Goal: Information Seeking & Learning: Learn about a topic

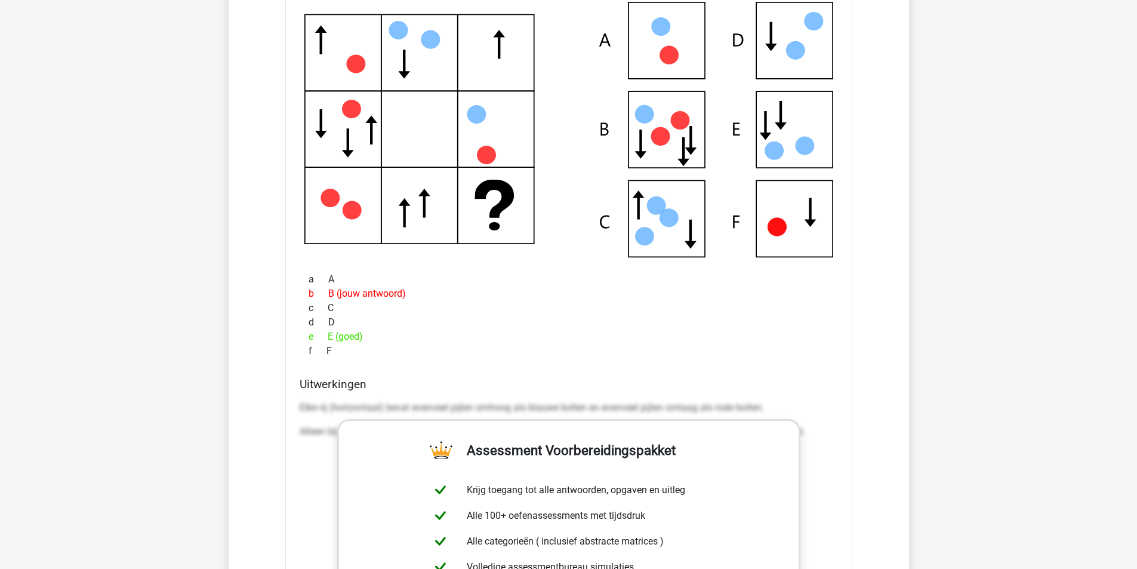
scroll to position [5454, 0]
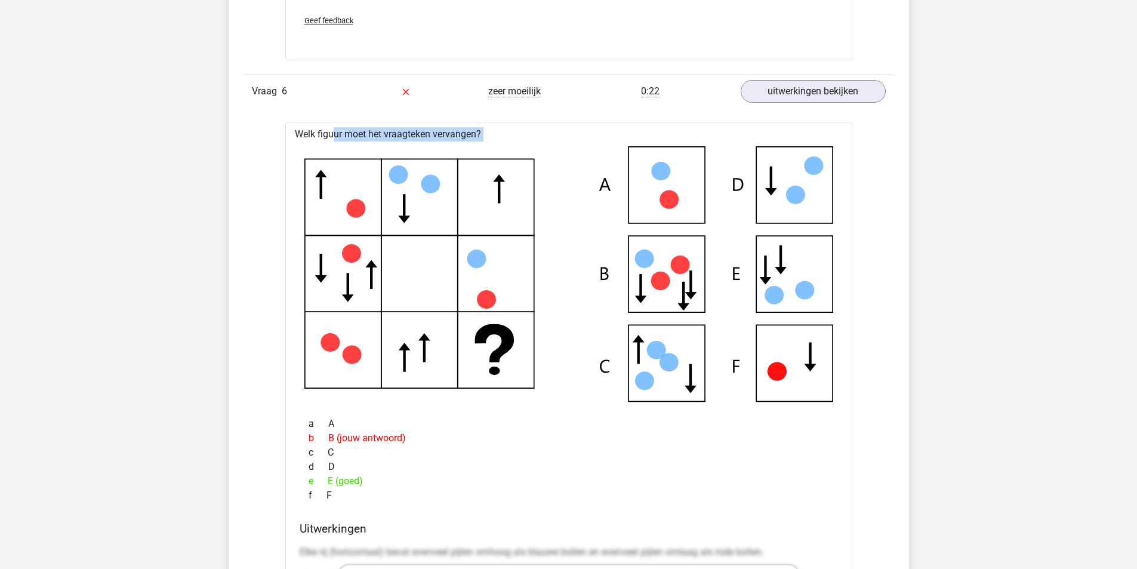
drag, startPoint x: 289, startPoint y: 124, endPoint x: 819, endPoint y: 407, distance: 600.5
click at [825, 386] on div "Welk figuur moet het vraagteken vervangen?" at bounding box center [568, 537] width 567 height 831
click at [832, 436] on div "b B (jouw antwoord)" at bounding box center [569, 438] width 539 height 14
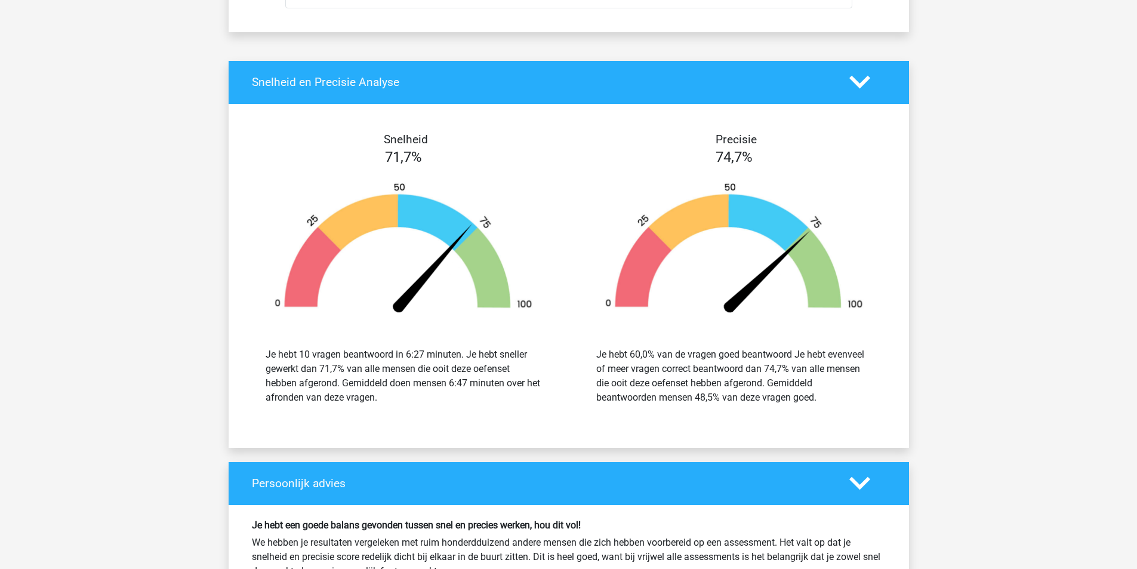
scroll to position [8739, 0]
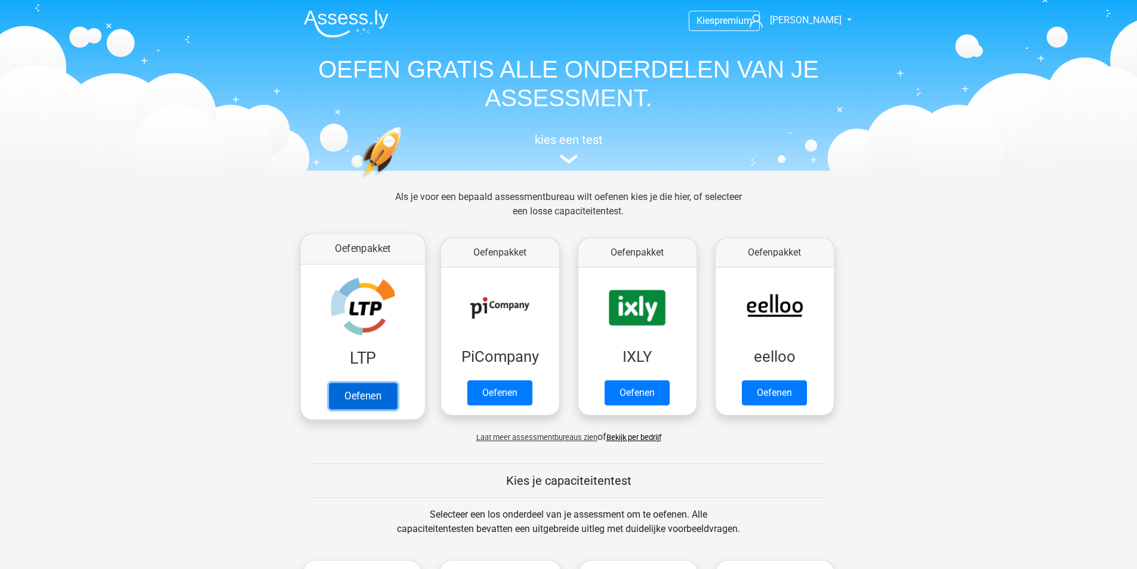
click at [377, 383] on link "Oefenen" at bounding box center [362, 396] width 68 height 26
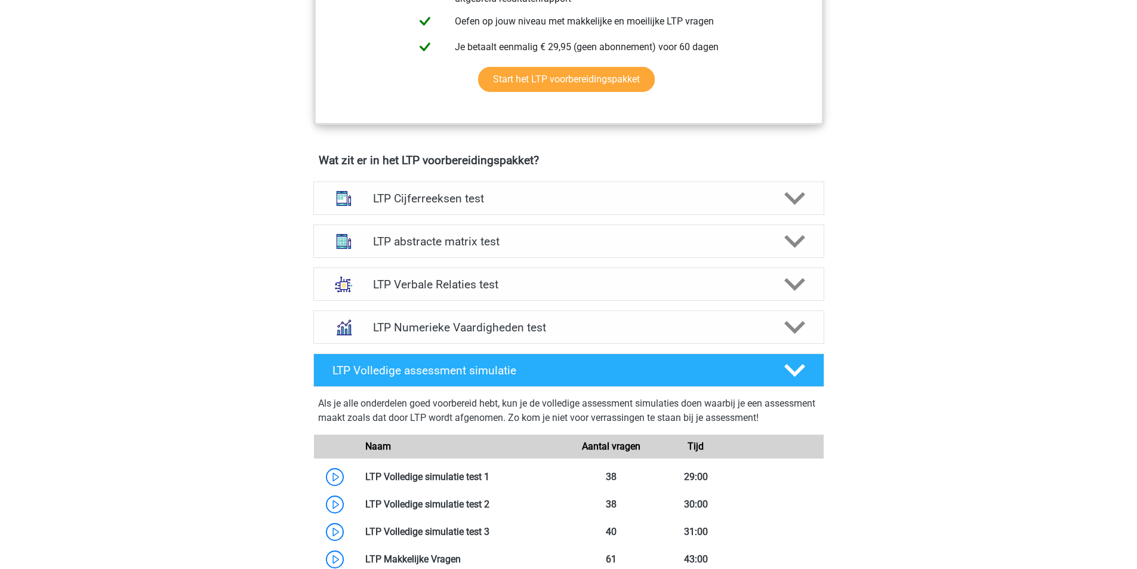
scroll to position [568, 0]
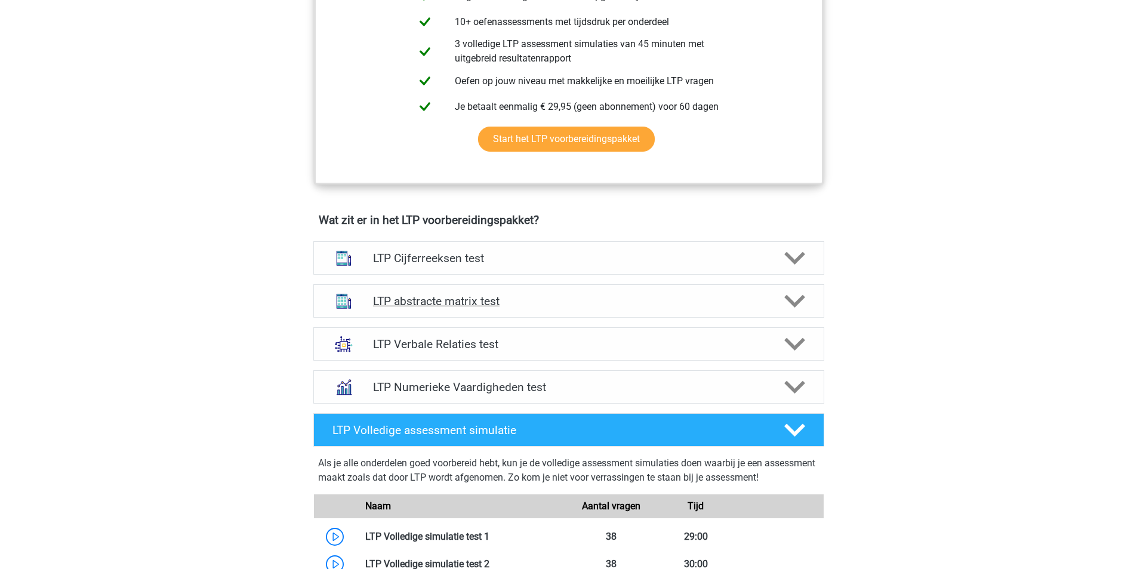
click at [458, 302] on h4 "LTP abstracte matrix test" at bounding box center [568, 301] width 391 height 14
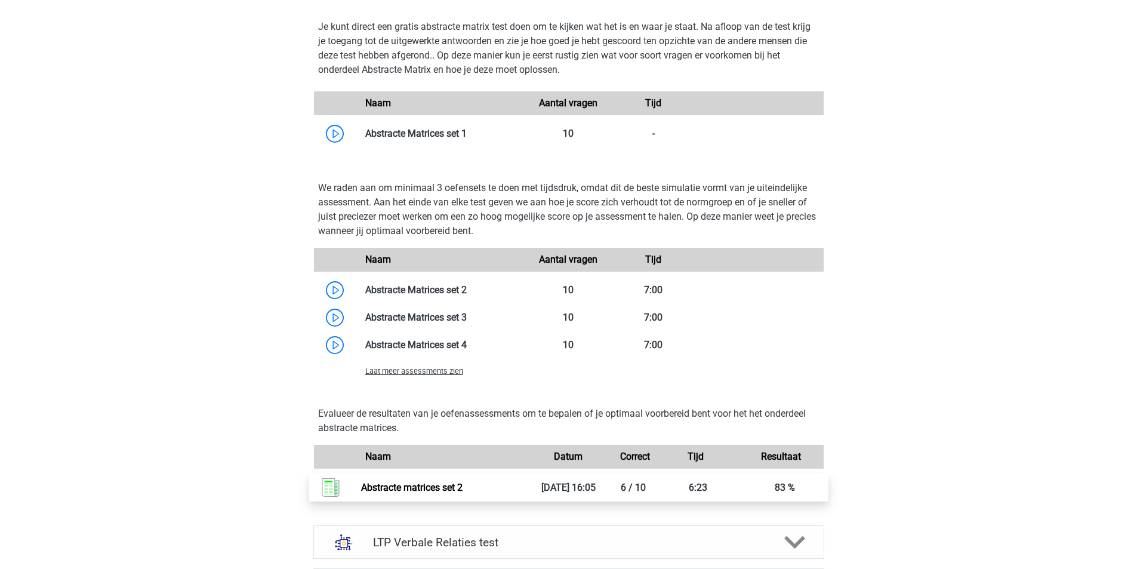
scroll to position [1166, 0]
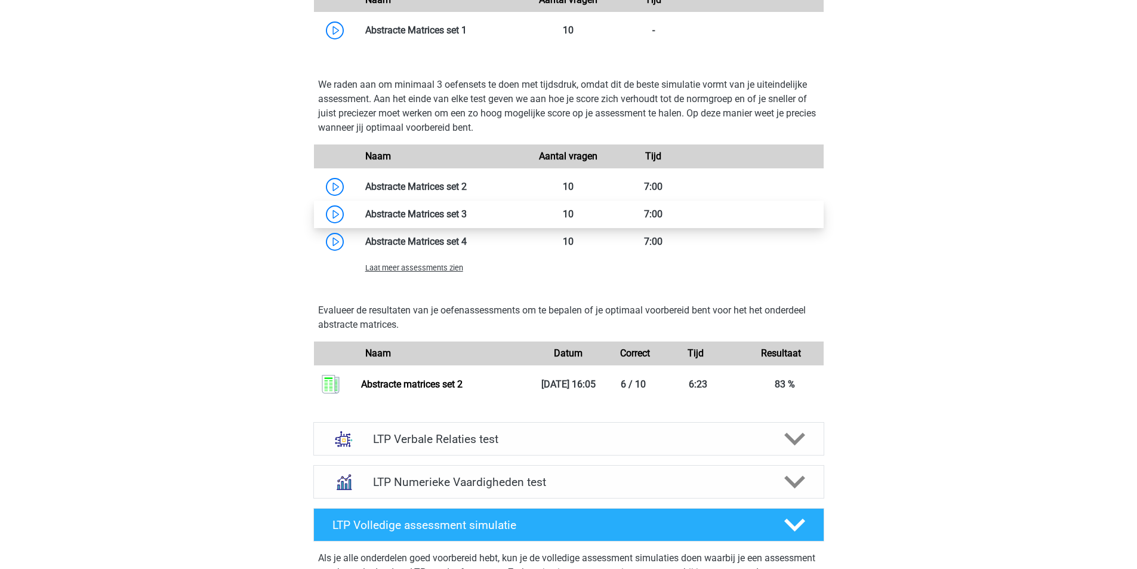
click at [467, 214] on link at bounding box center [467, 213] width 0 height 11
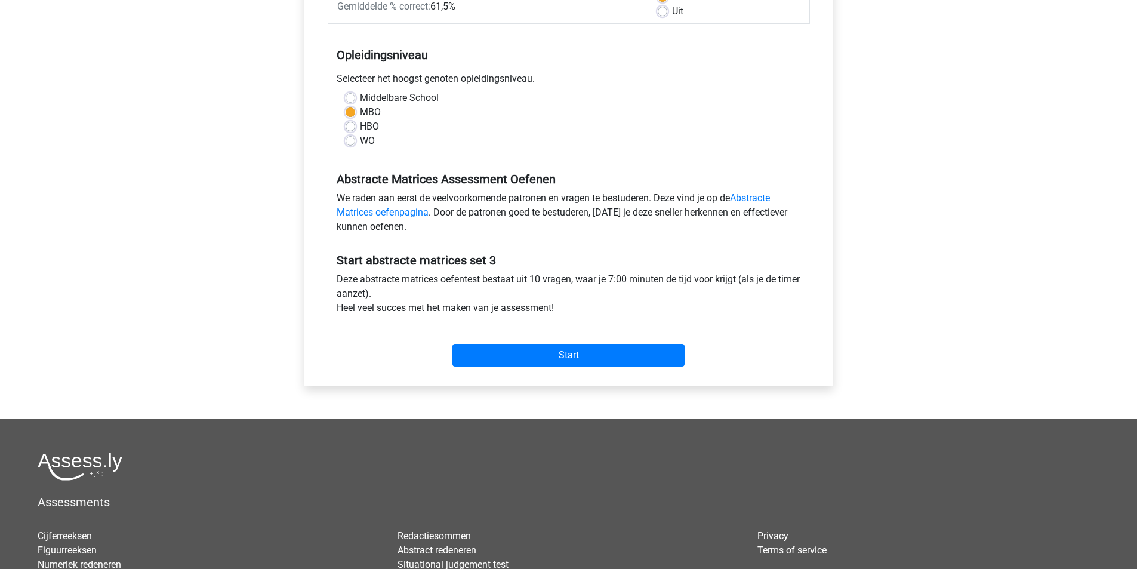
scroll to position [299, 0]
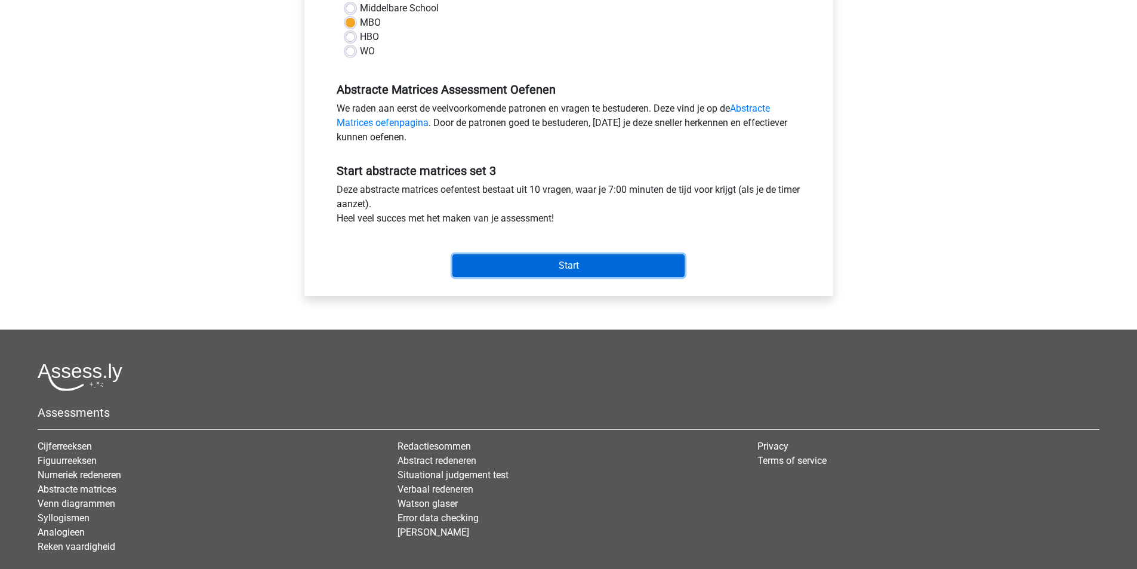
click at [571, 273] on input "Start" at bounding box center [569, 265] width 232 height 23
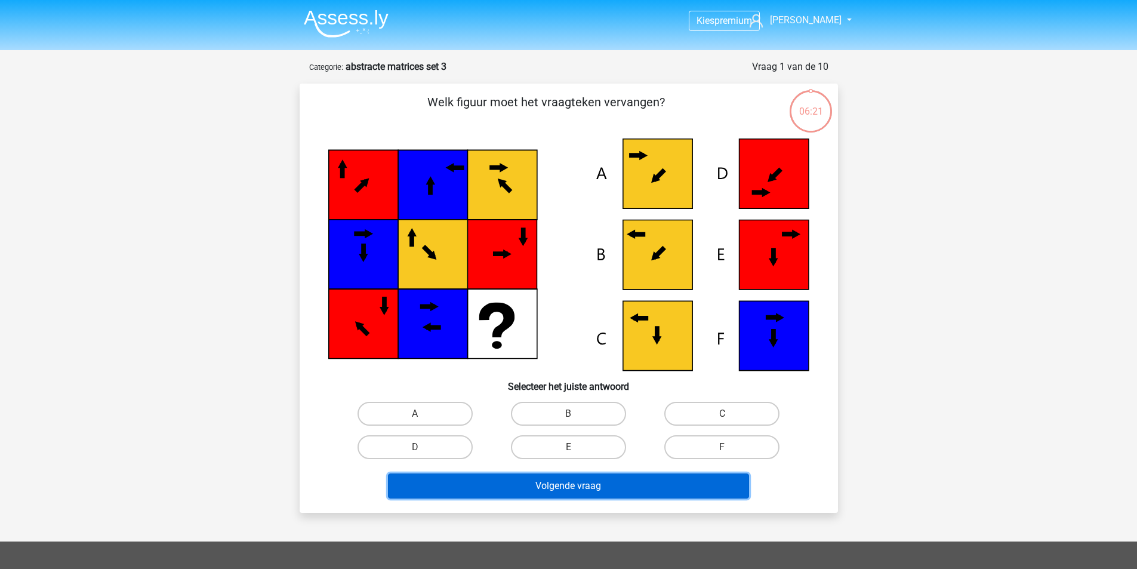
click at [604, 485] on button "Volgende vraag" at bounding box center [568, 485] width 361 height 25
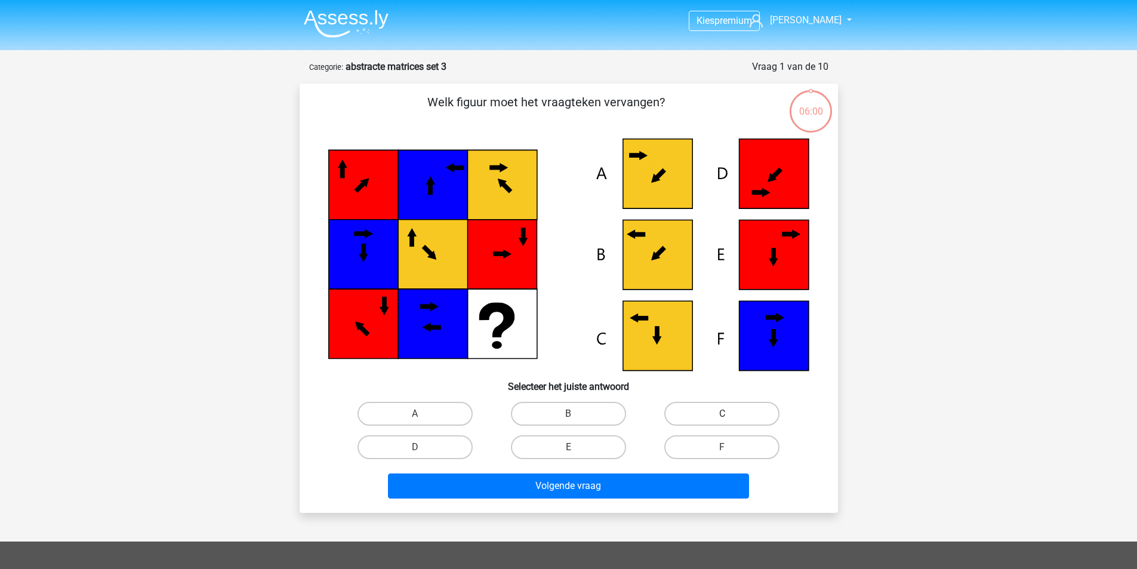
click at [723, 410] on label "C" at bounding box center [722, 414] width 115 height 24
click at [723, 414] on input "C" at bounding box center [726, 418] width 8 height 8
radio input "true"
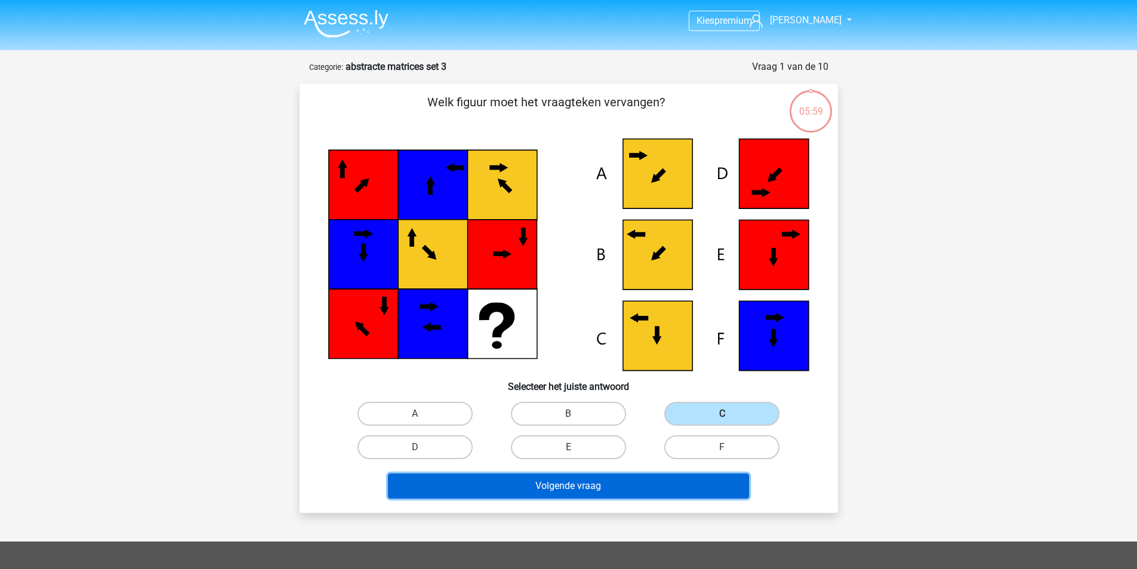
click at [599, 496] on button "Volgende vraag" at bounding box center [568, 485] width 361 height 25
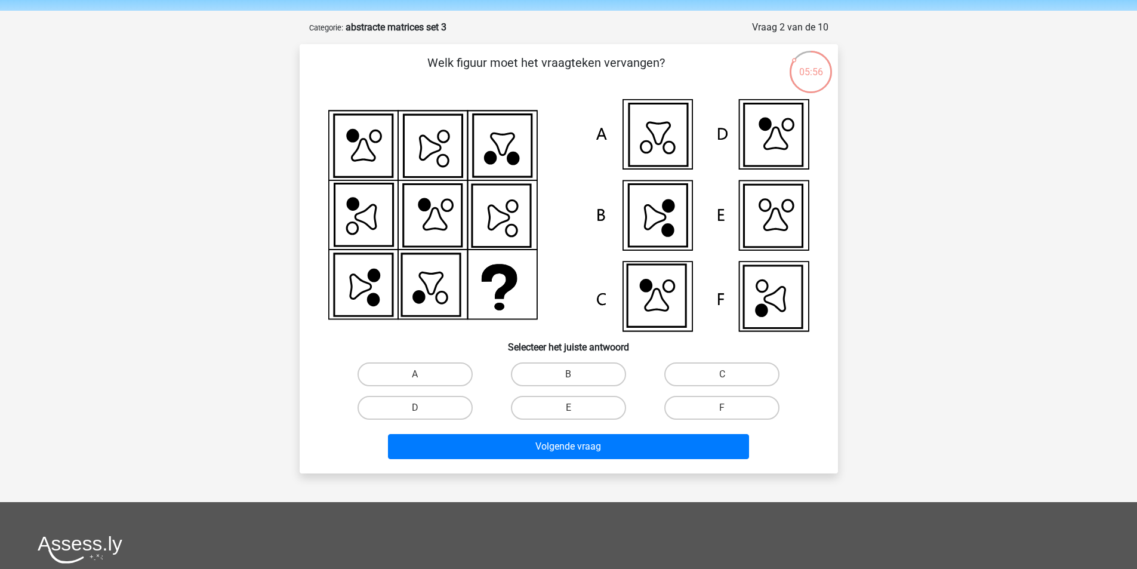
scroll to position [60, 0]
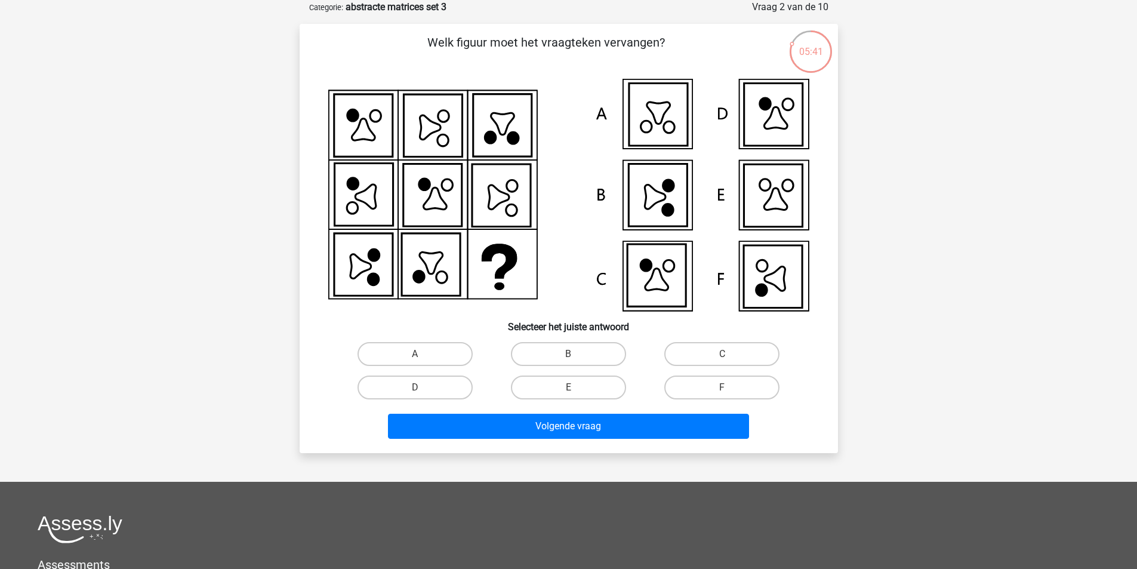
click at [728, 389] on input "F" at bounding box center [726, 392] width 8 height 8
radio input "true"
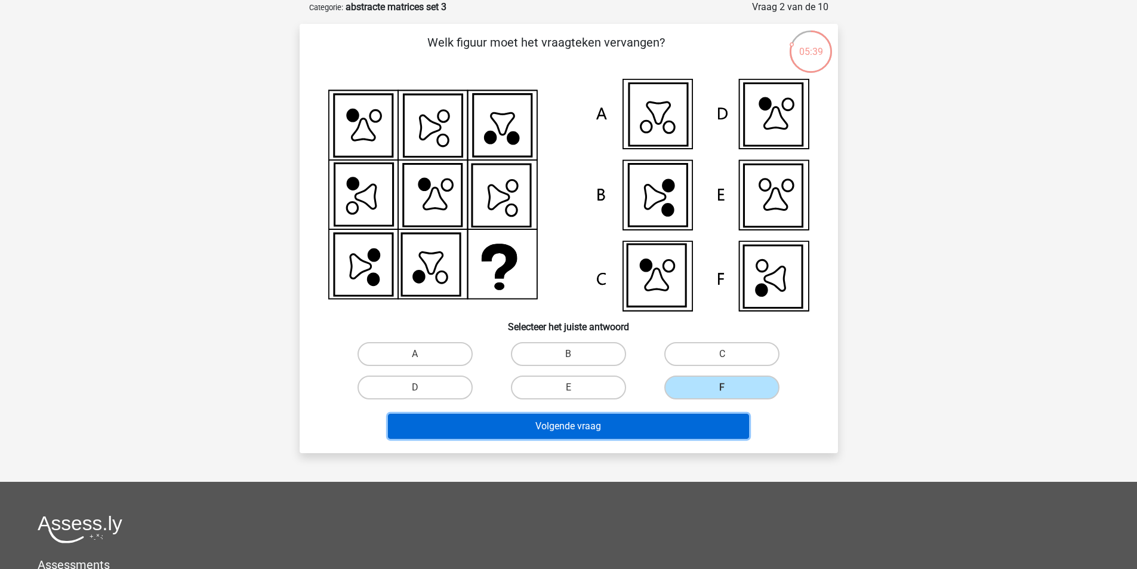
click at [589, 435] on button "Volgende vraag" at bounding box center [568, 426] width 361 height 25
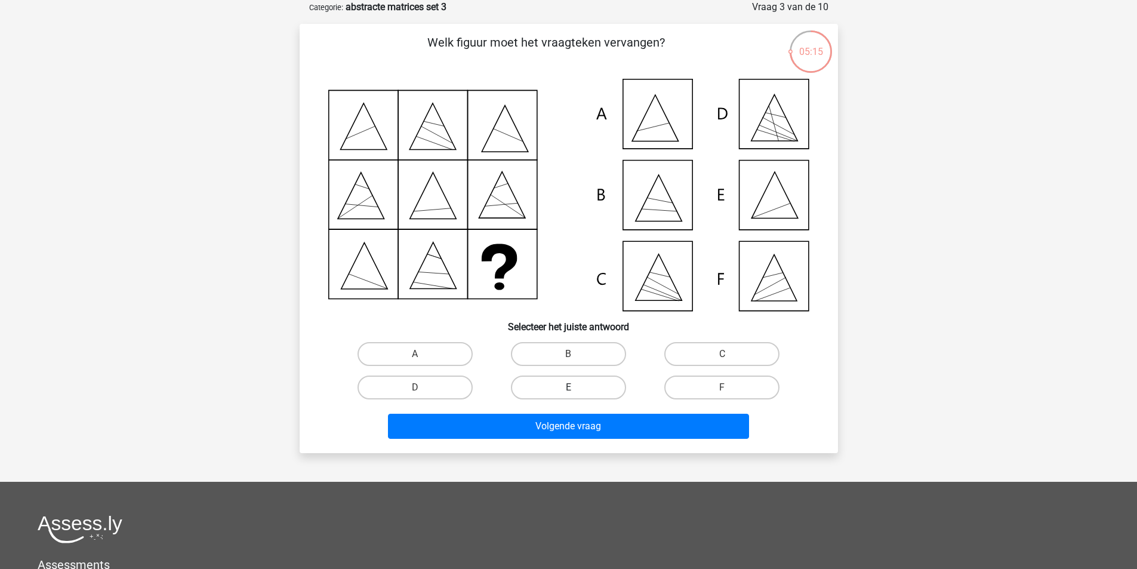
click at [580, 389] on label "E" at bounding box center [568, 388] width 115 height 24
click at [576, 389] on input "E" at bounding box center [572, 392] width 8 height 8
radio input "true"
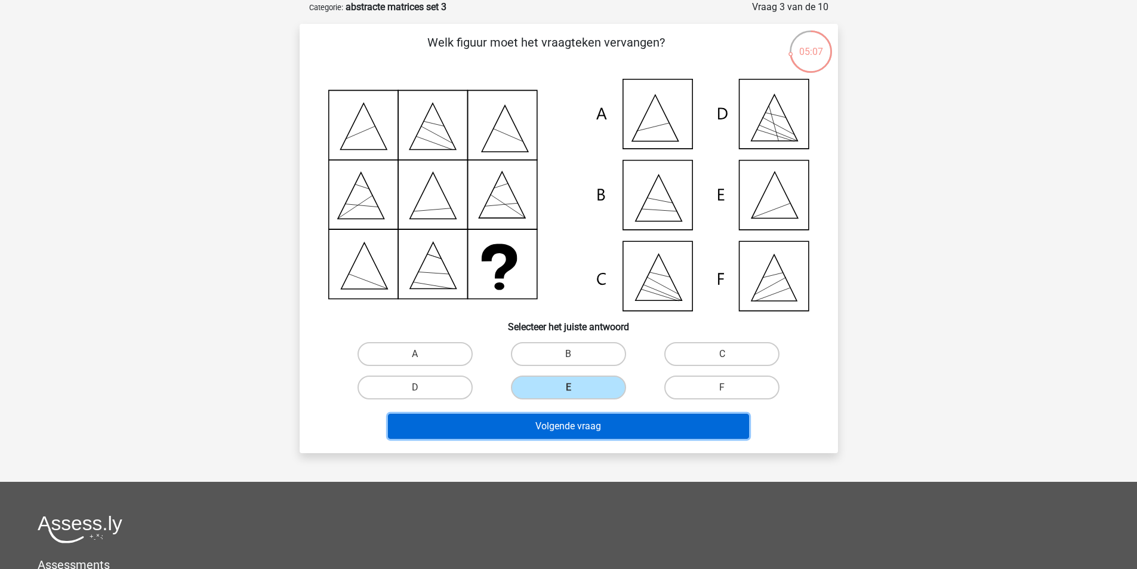
click at [601, 425] on button "Volgende vraag" at bounding box center [568, 426] width 361 height 25
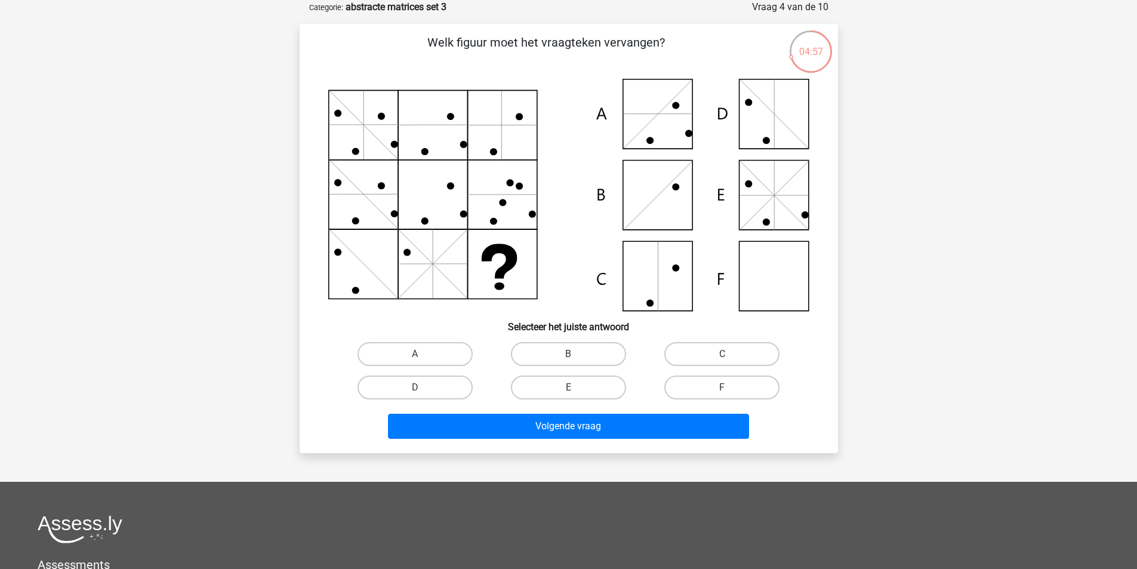
click at [794, 276] on icon at bounding box center [568, 195] width 481 height 232
click at [725, 389] on input "F" at bounding box center [726, 392] width 8 height 8
radio input "true"
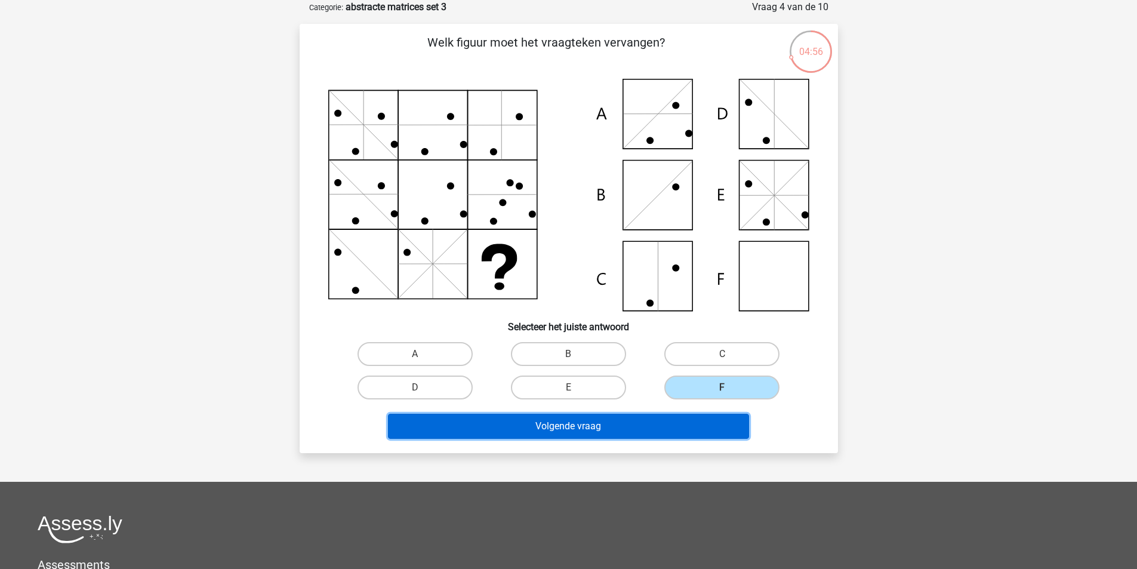
click at [601, 426] on button "Volgende vraag" at bounding box center [568, 426] width 361 height 25
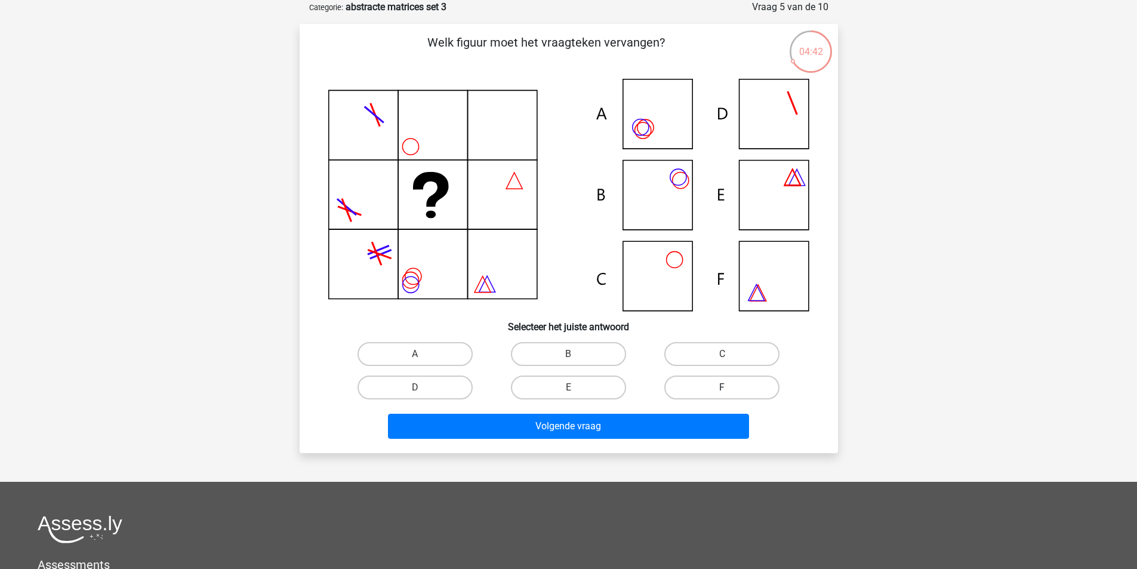
click at [720, 383] on label "F" at bounding box center [722, 388] width 115 height 24
click at [722, 388] on input "F" at bounding box center [726, 392] width 8 height 8
radio input "true"
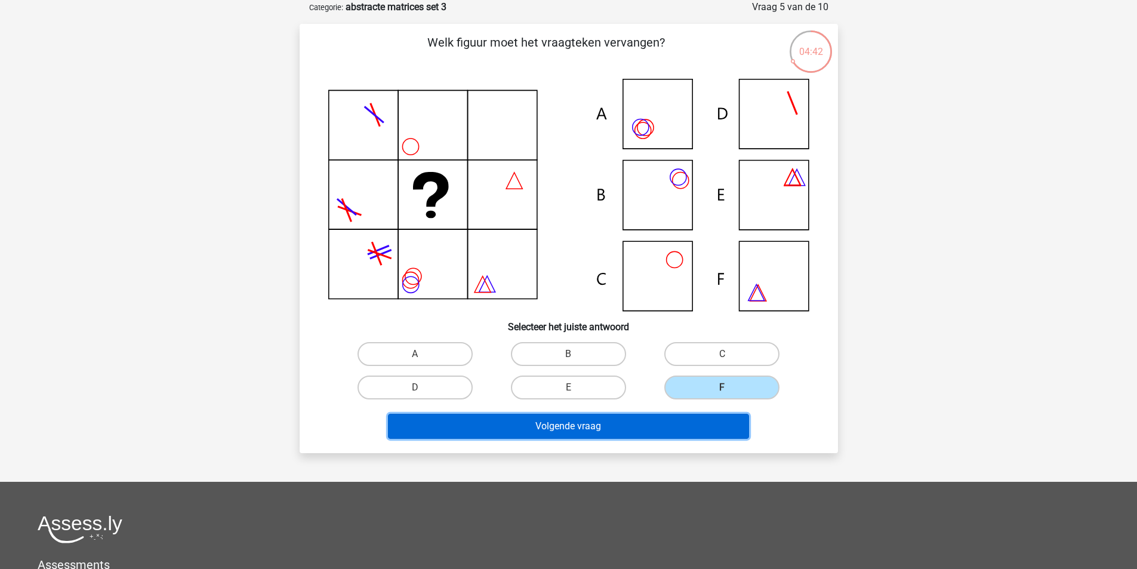
click at [592, 429] on button "Volgende vraag" at bounding box center [568, 426] width 361 height 25
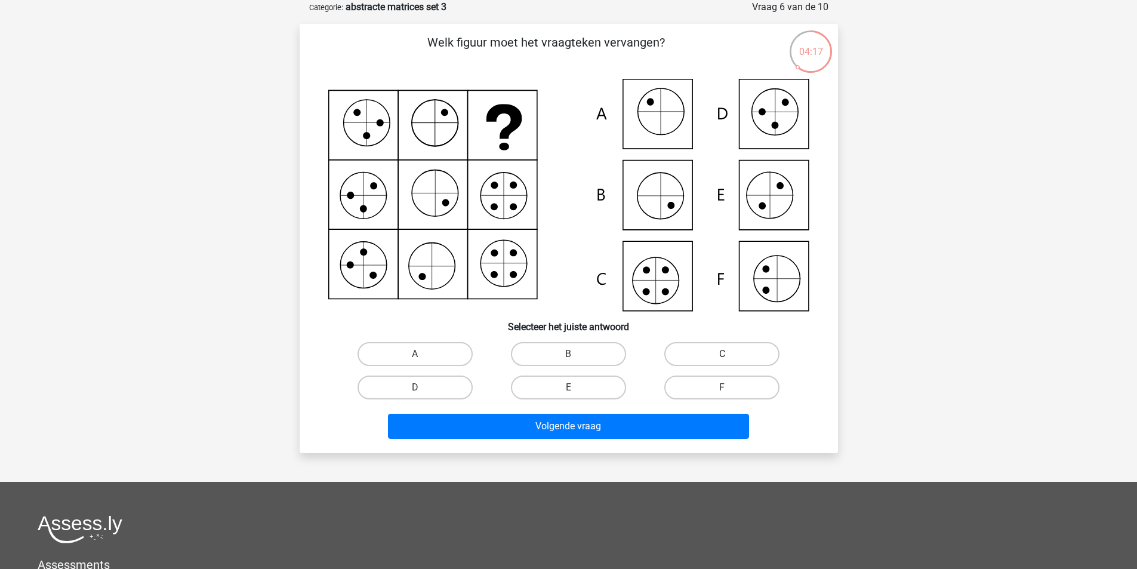
click at [716, 353] on label "C" at bounding box center [722, 354] width 115 height 24
click at [722, 354] on input "C" at bounding box center [726, 358] width 8 height 8
radio input "true"
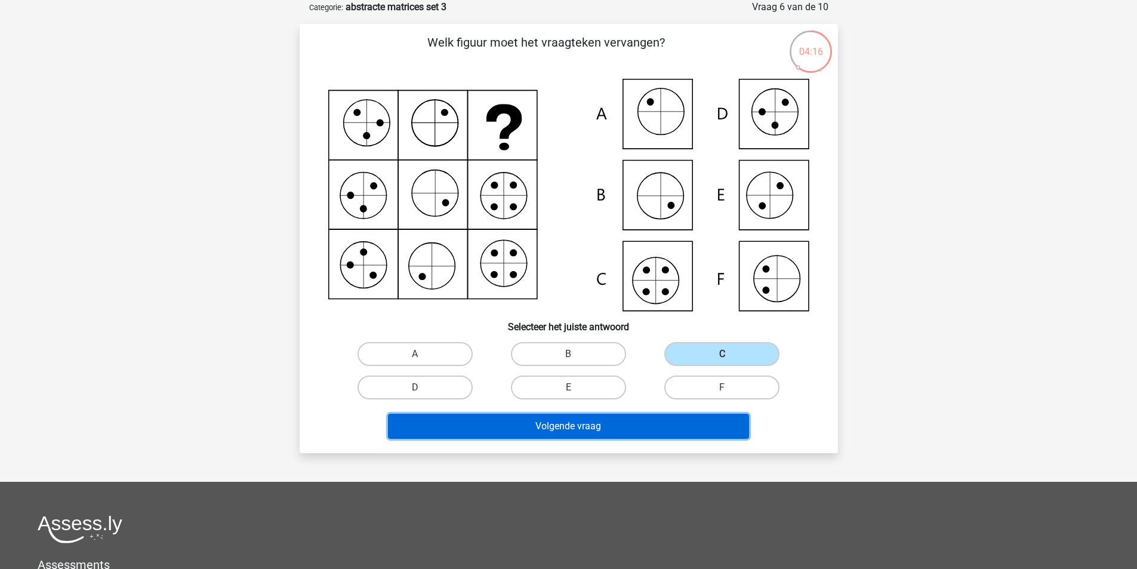
click at [598, 425] on button "Volgende vraag" at bounding box center [568, 426] width 361 height 25
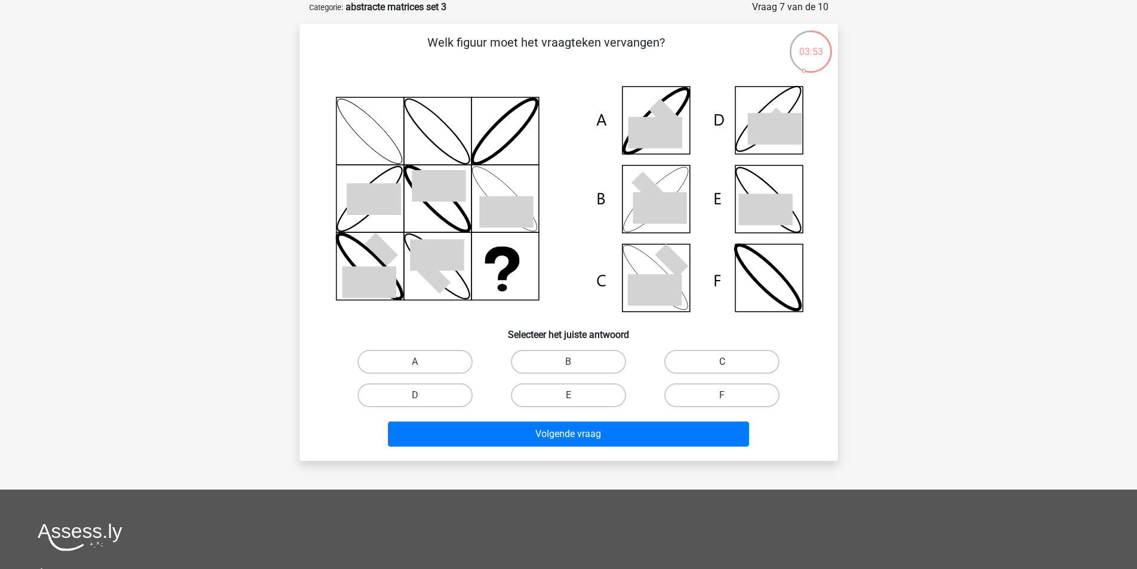
click at [746, 353] on label "C" at bounding box center [722, 362] width 115 height 24
click at [730, 362] on input "C" at bounding box center [726, 366] width 8 height 8
radio input "true"
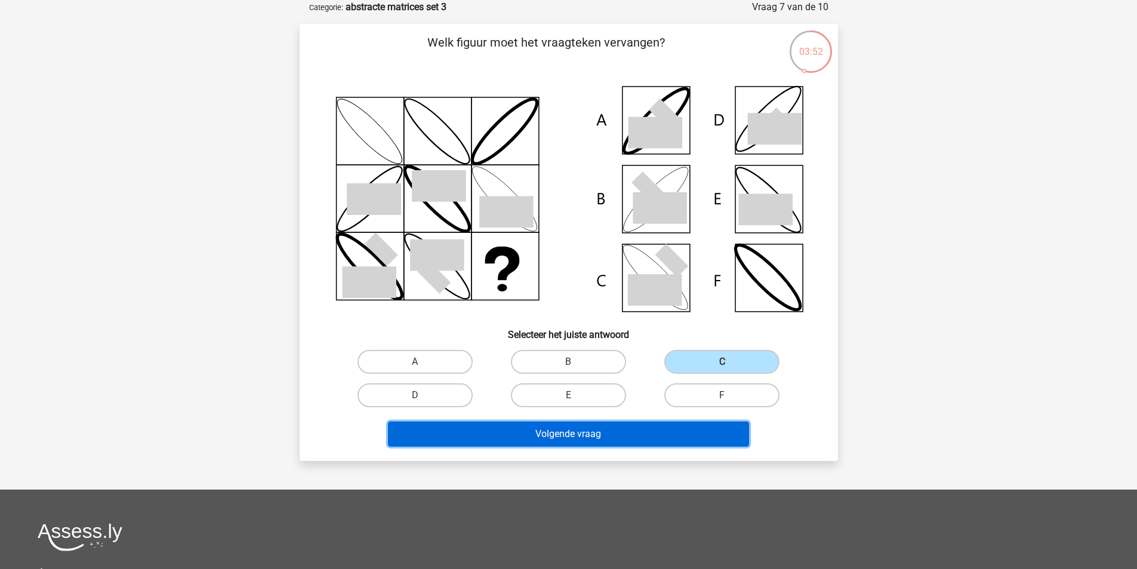
click at [573, 432] on button "Volgende vraag" at bounding box center [568, 434] width 361 height 25
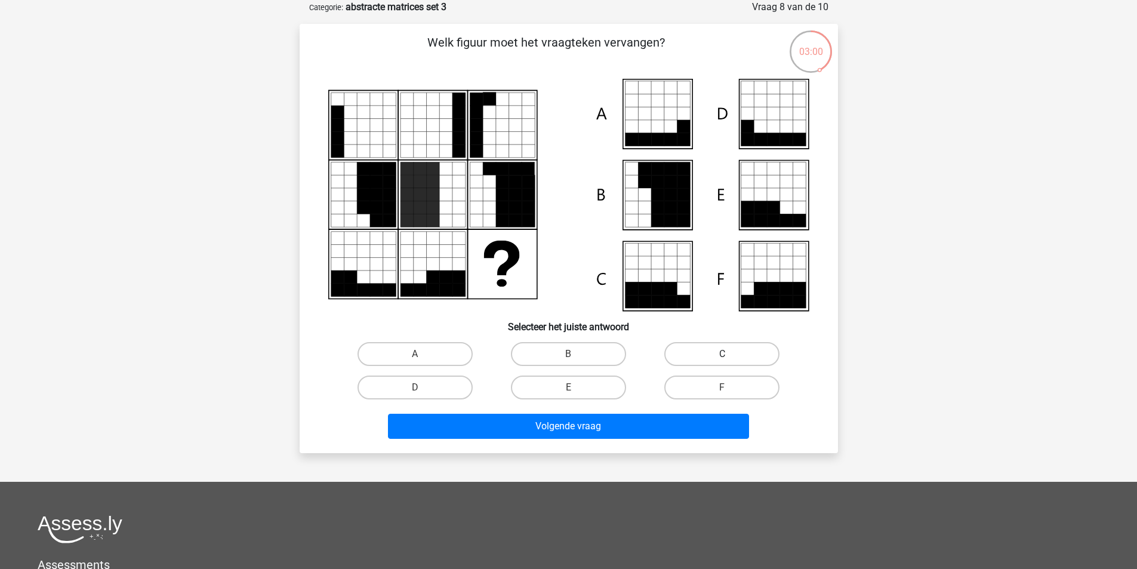
click at [731, 356] on label "C" at bounding box center [722, 354] width 115 height 24
click at [730, 356] on input "C" at bounding box center [726, 358] width 8 height 8
radio input "true"
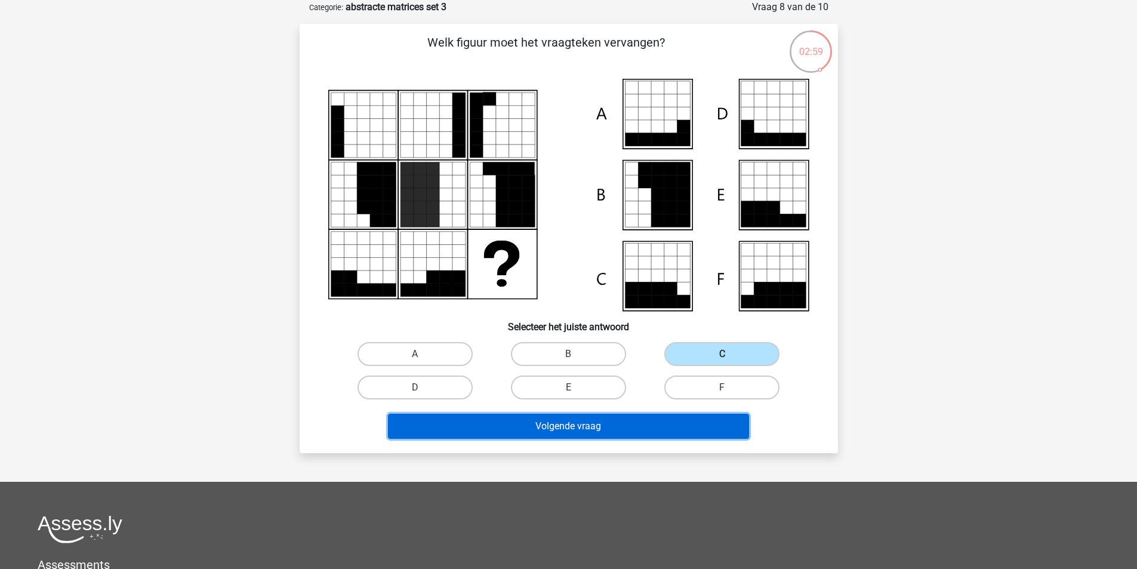
click at [594, 429] on button "Volgende vraag" at bounding box center [568, 426] width 361 height 25
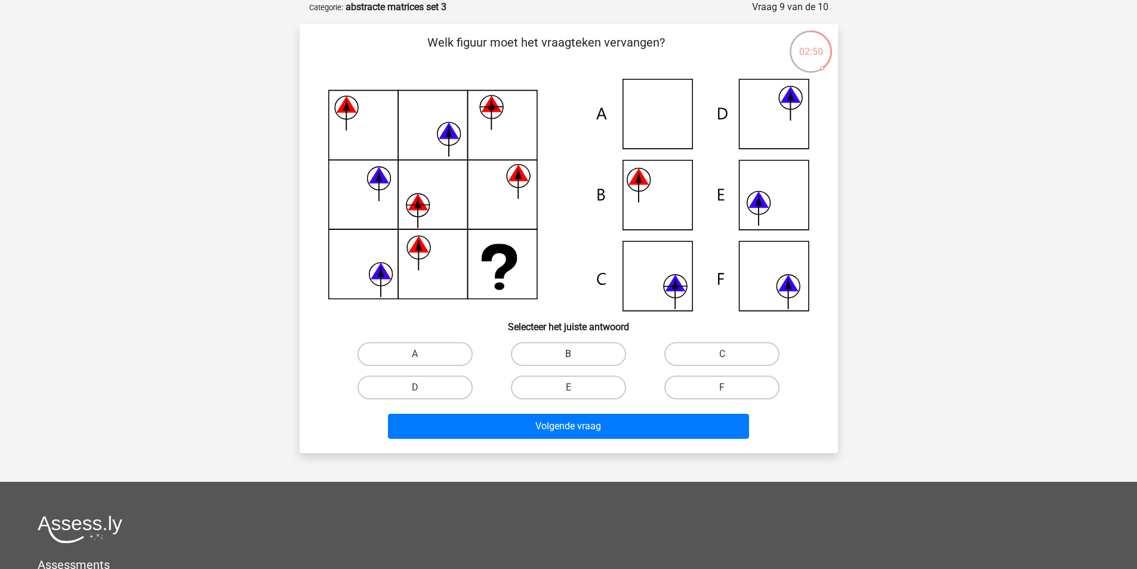
click at [573, 353] on label "B" at bounding box center [568, 354] width 115 height 24
click at [573, 354] on input "B" at bounding box center [572, 358] width 8 height 8
radio input "true"
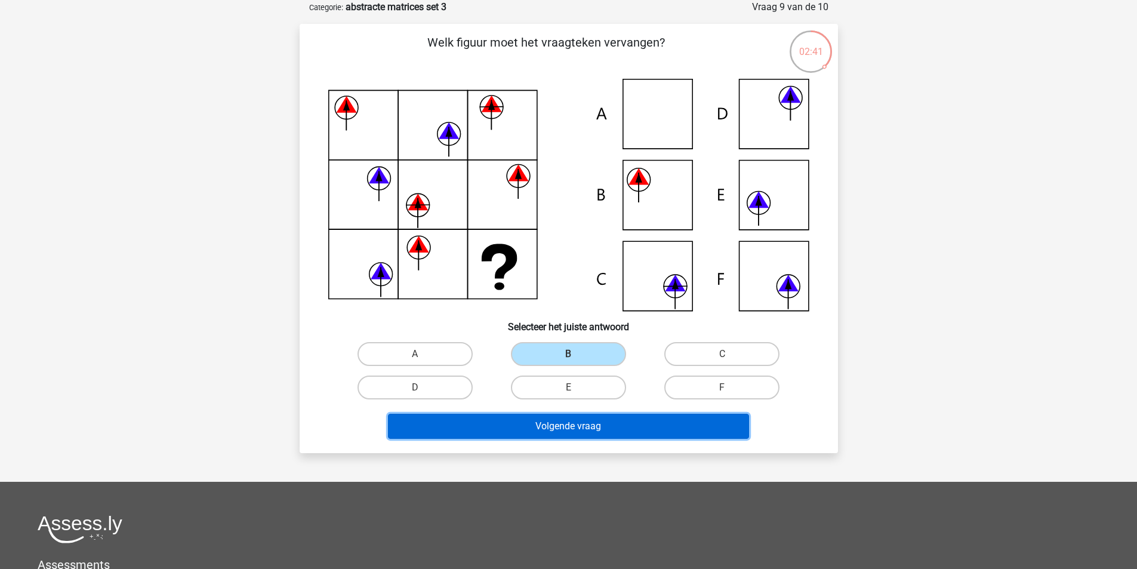
click at [602, 430] on button "Volgende vraag" at bounding box center [568, 426] width 361 height 25
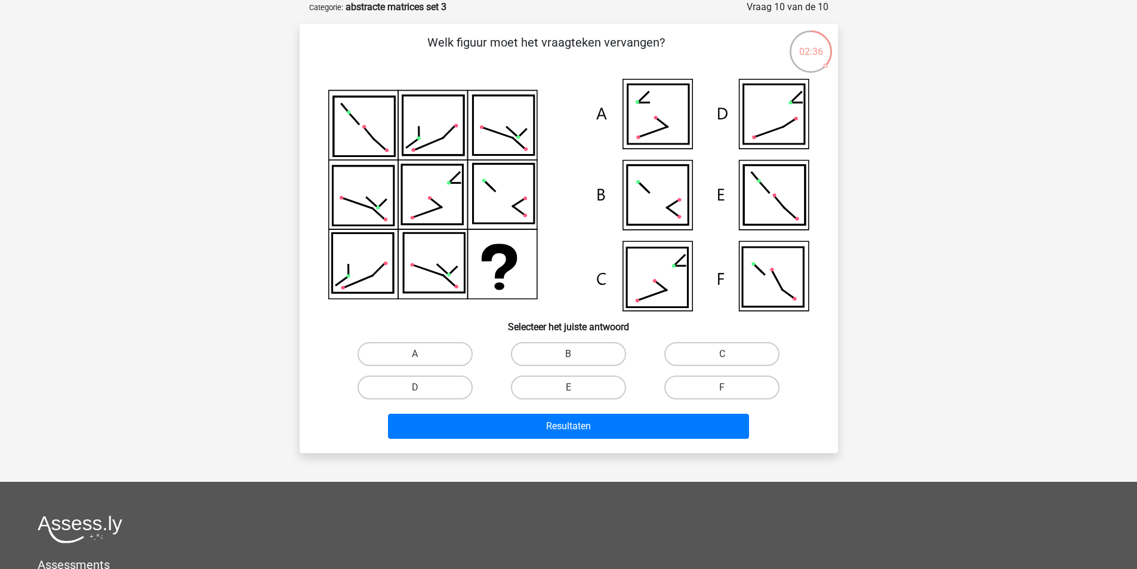
click at [772, 276] on icon at bounding box center [773, 277] width 61 height 60
click at [743, 392] on label "F" at bounding box center [722, 388] width 115 height 24
click at [730, 392] on input "F" at bounding box center [726, 392] width 8 height 8
radio input "true"
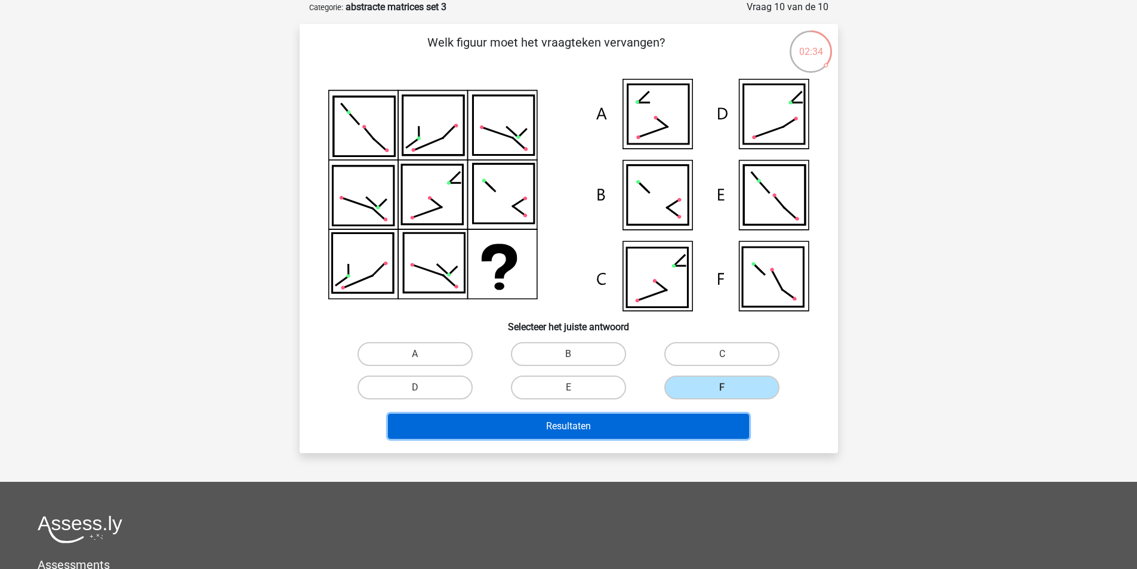
click at [608, 425] on button "Resultaten" at bounding box center [568, 426] width 361 height 25
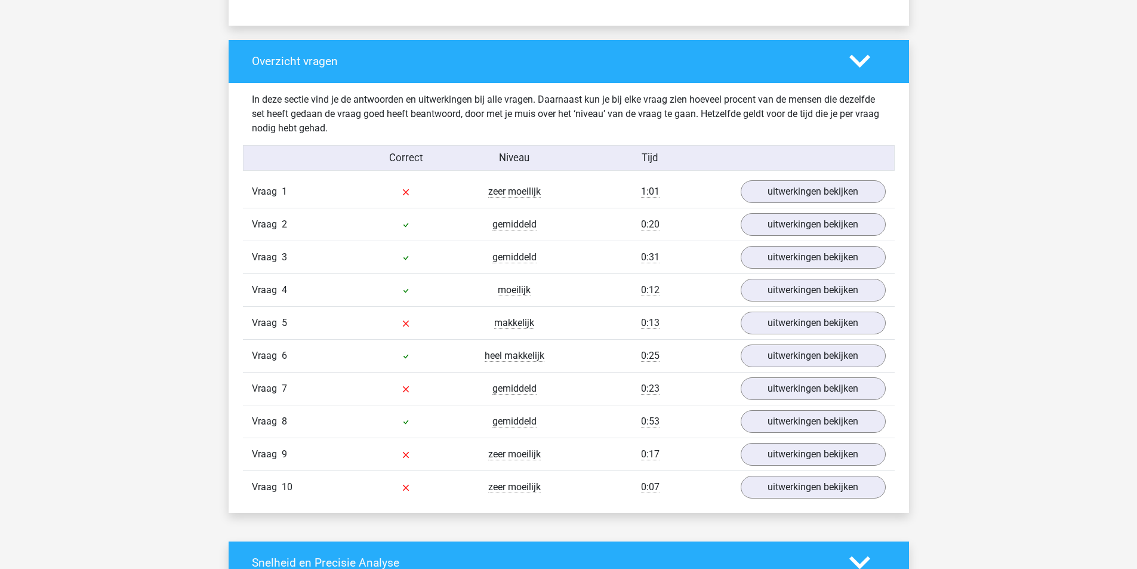
scroll to position [836, 0]
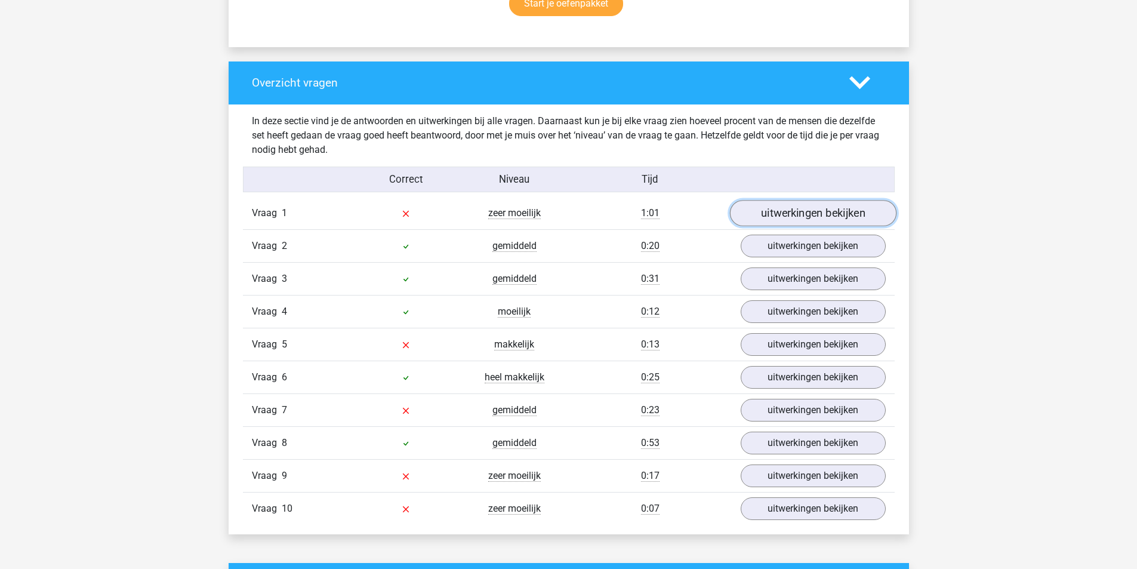
click at [841, 210] on link "uitwerkingen bekijken" at bounding box center [813, 213] width 167 height 26
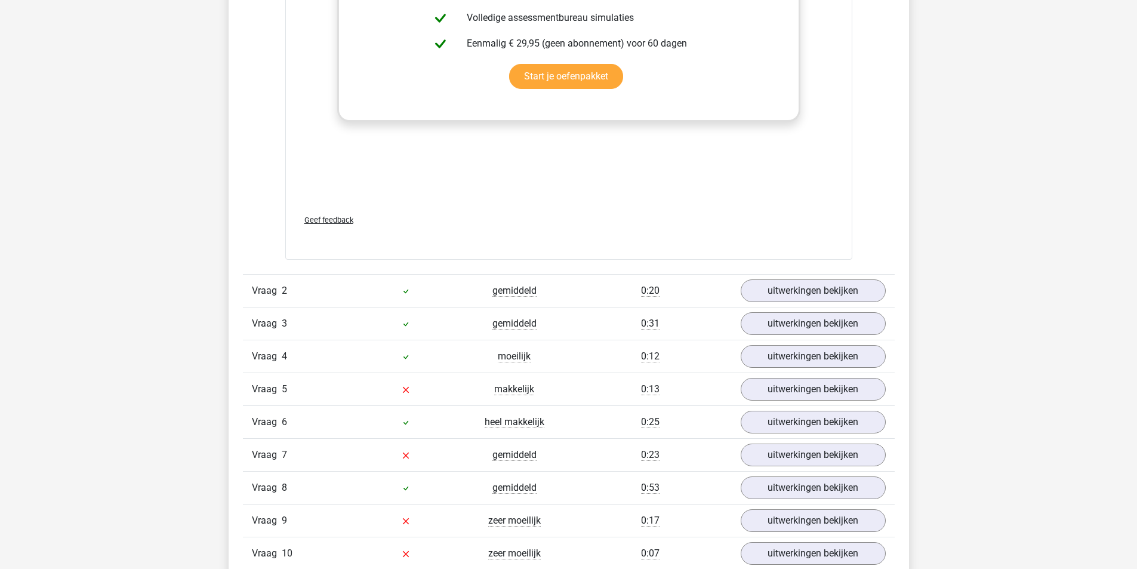
scroll to position [1672, 0]
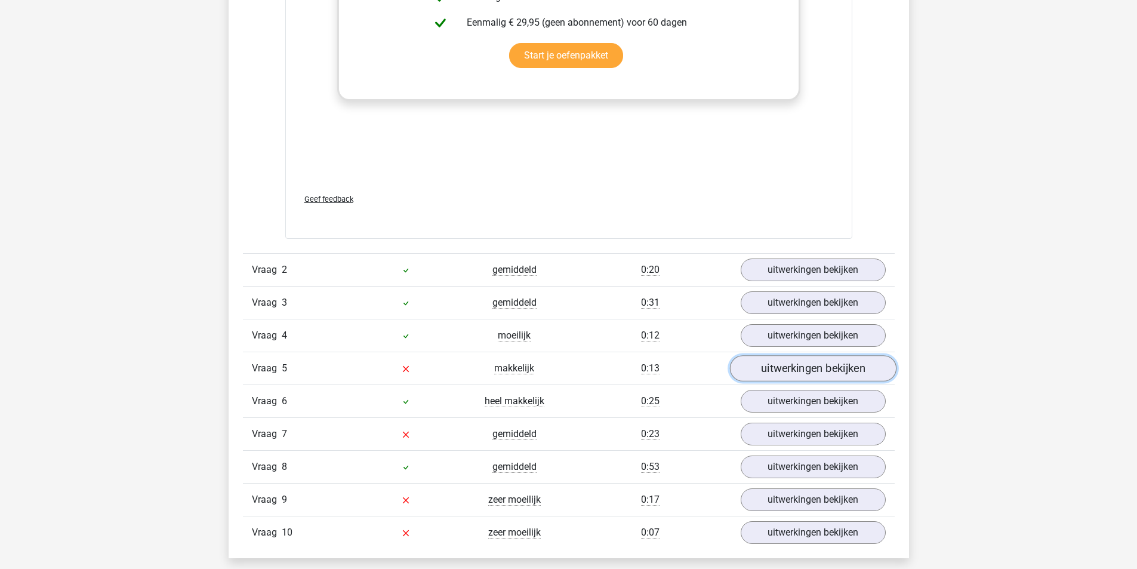
click at [822, 370] on link "uitwerkingen bekijken" at bounding box center [813, 368] width 167 height 26
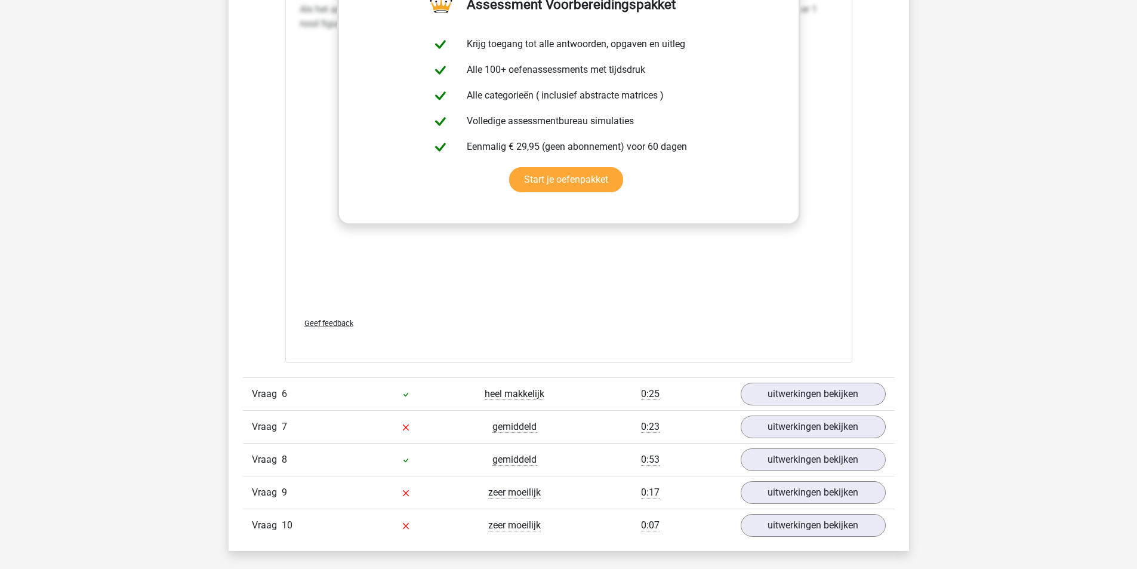
scroll to position [2568, 0]
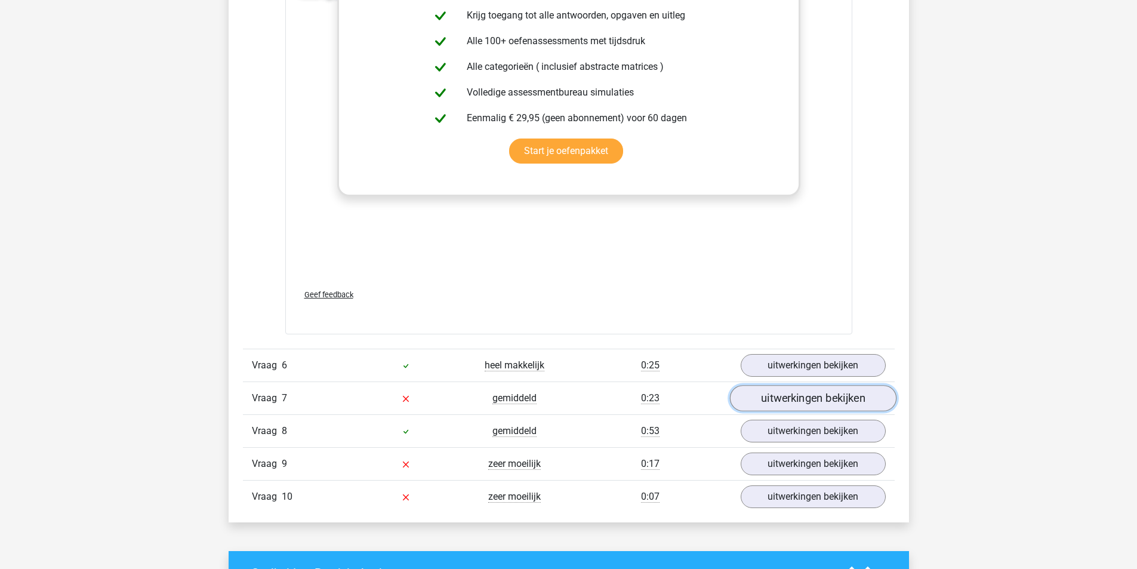
click at [801, 398] on link "uitwerkingen bekijken" at bounding box center [813, 398] width 167 height 26
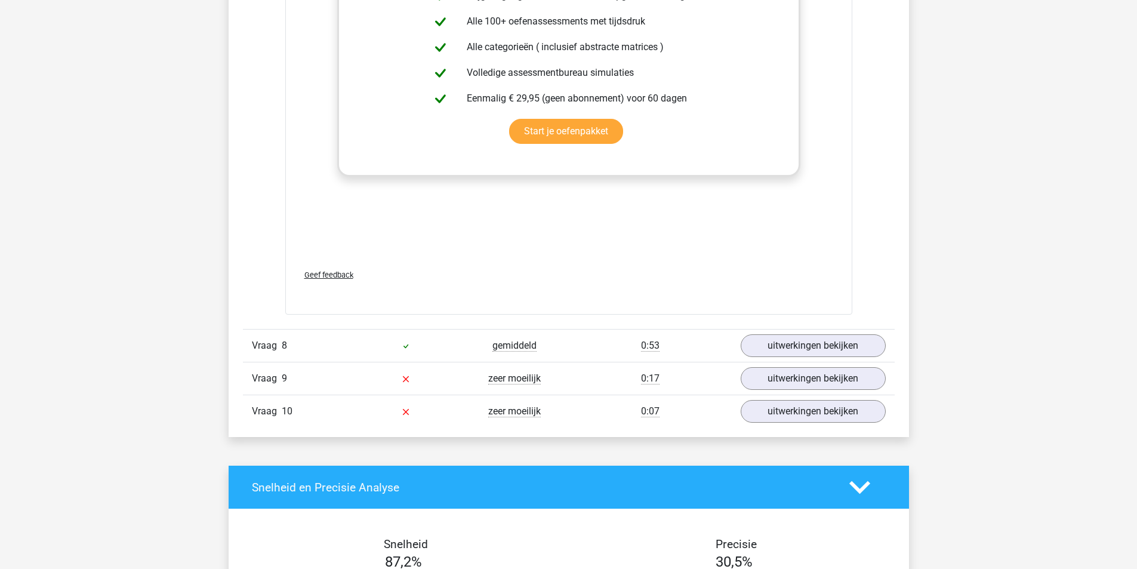
scroll to position [3523, 0]
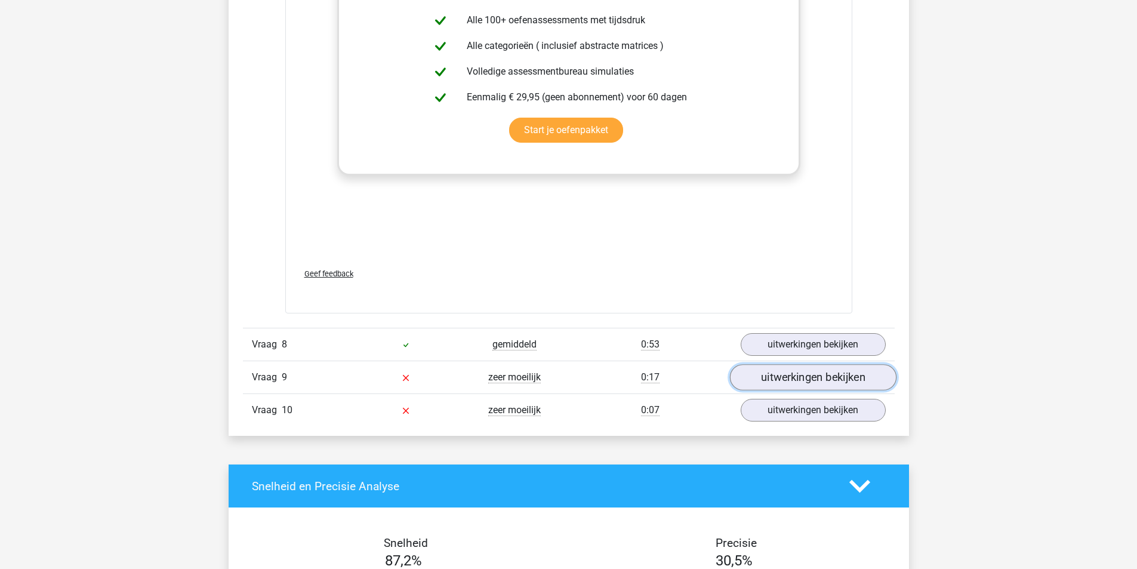
click at [789, 382] on link "uitwerkingen bekijken" at bounding box center [813, 377] width 167 height 26
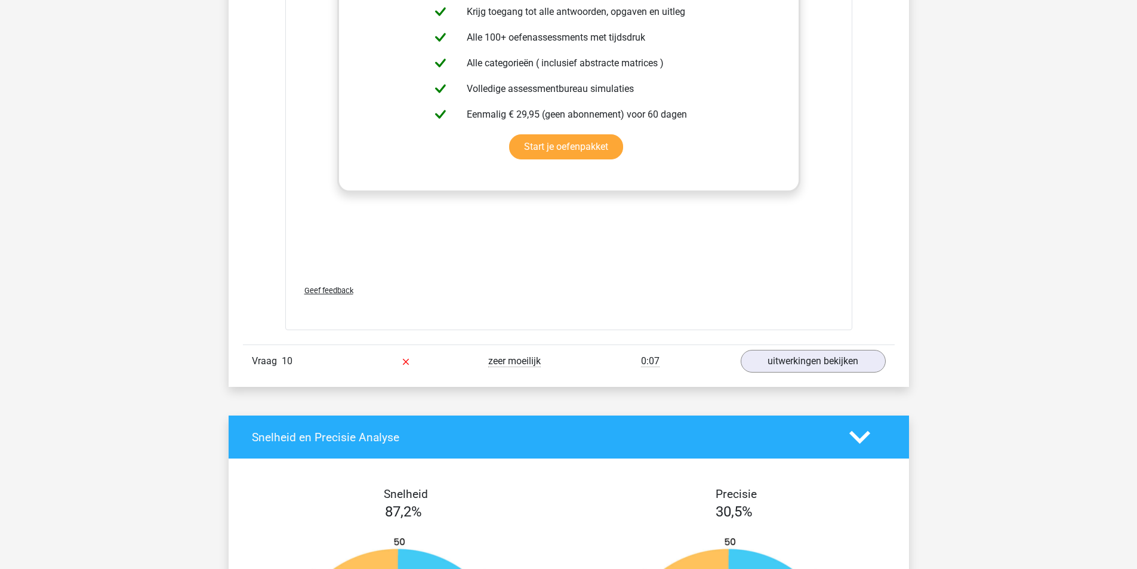
scroll to position [4538, 0]
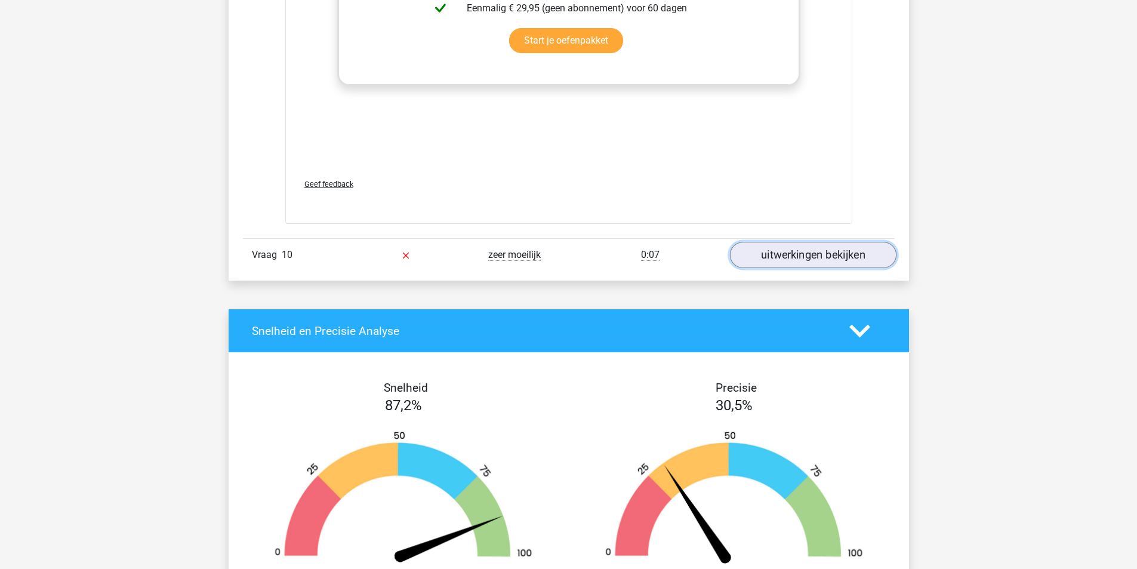
click at [783, 254] on link "uitwerkingen bekijken" at bounding box center [813, 255] width 167 height 26
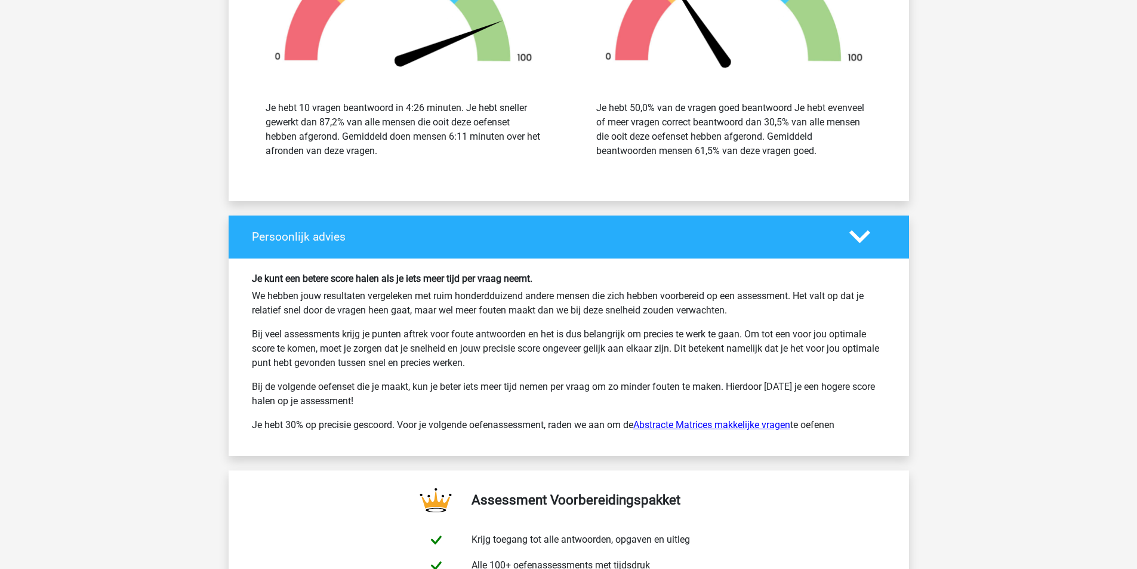
scroll to position [5835, 0]
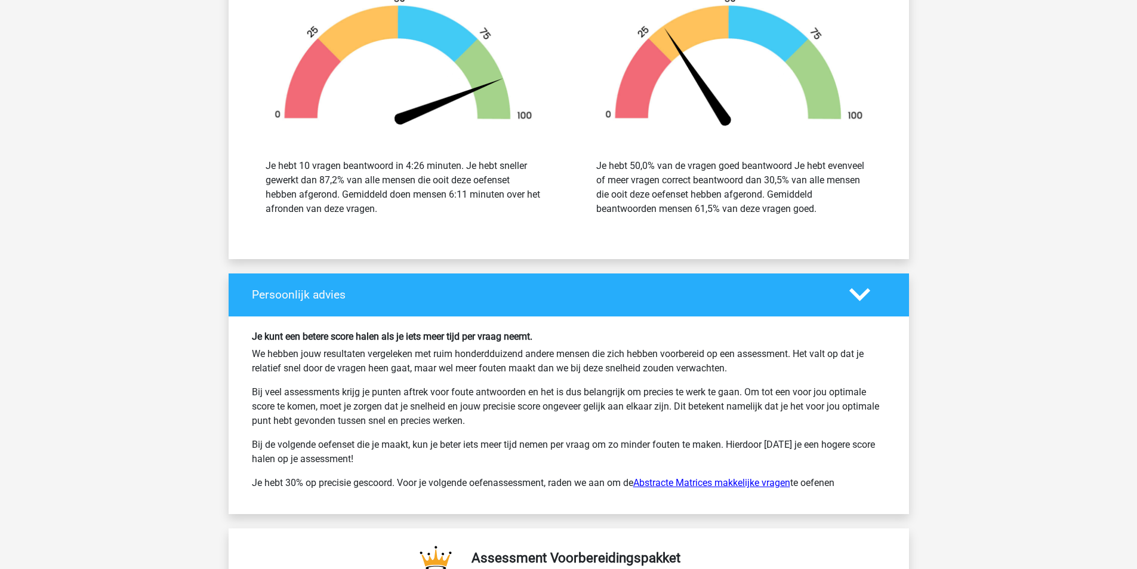
click at [720, 485] on link "Abstracte Matrices makkelijke vragen" at bounding box center [712, 482] width 157 height 11
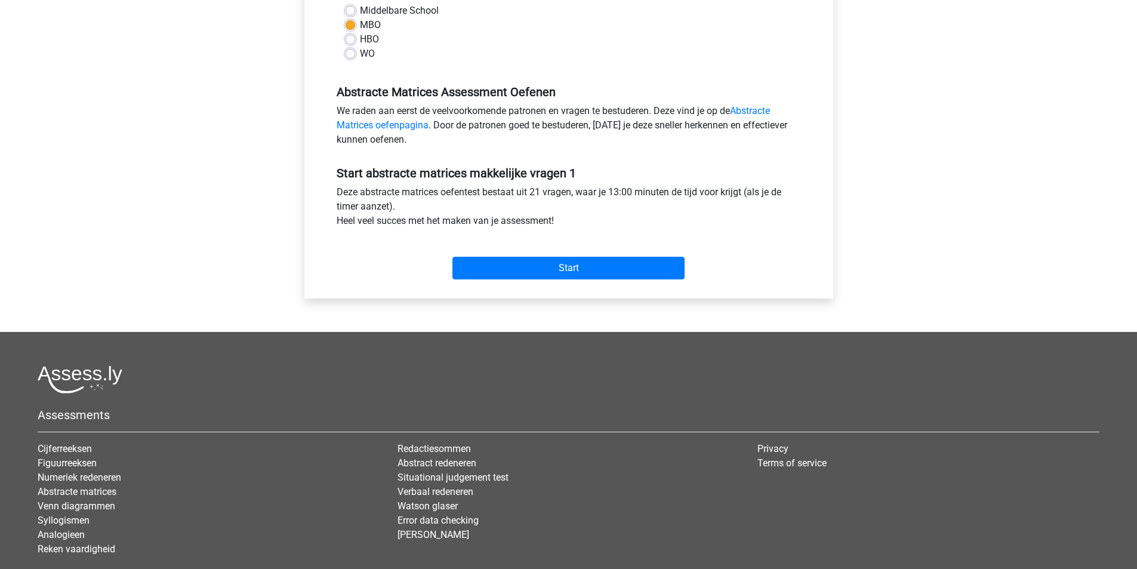
scroll to position [299, 0]
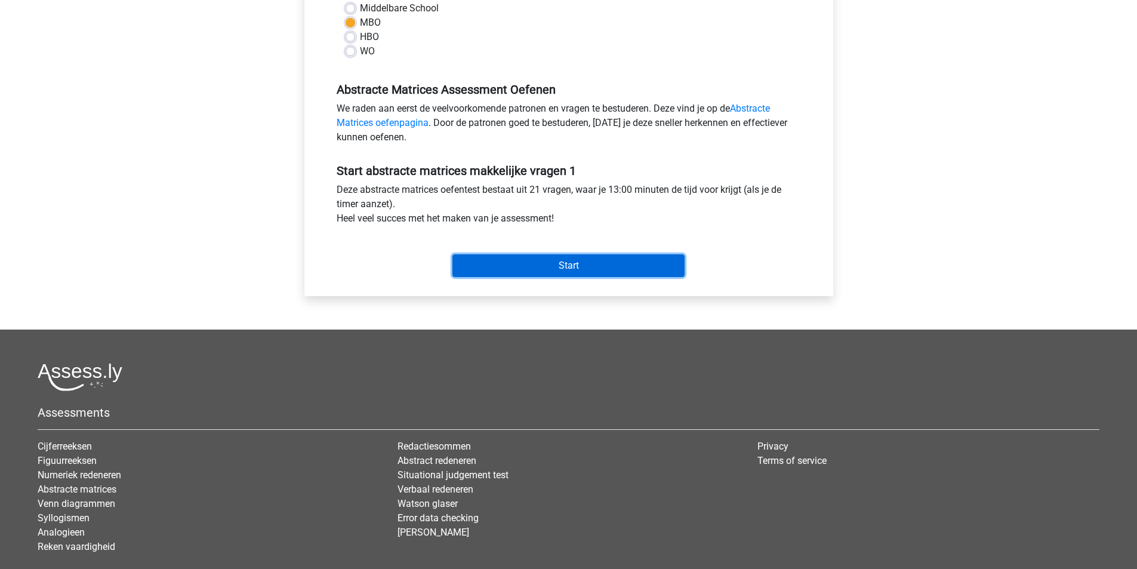
click at [566, 268] on input "Start" at bounding box center [569, 265] width 232 height 23
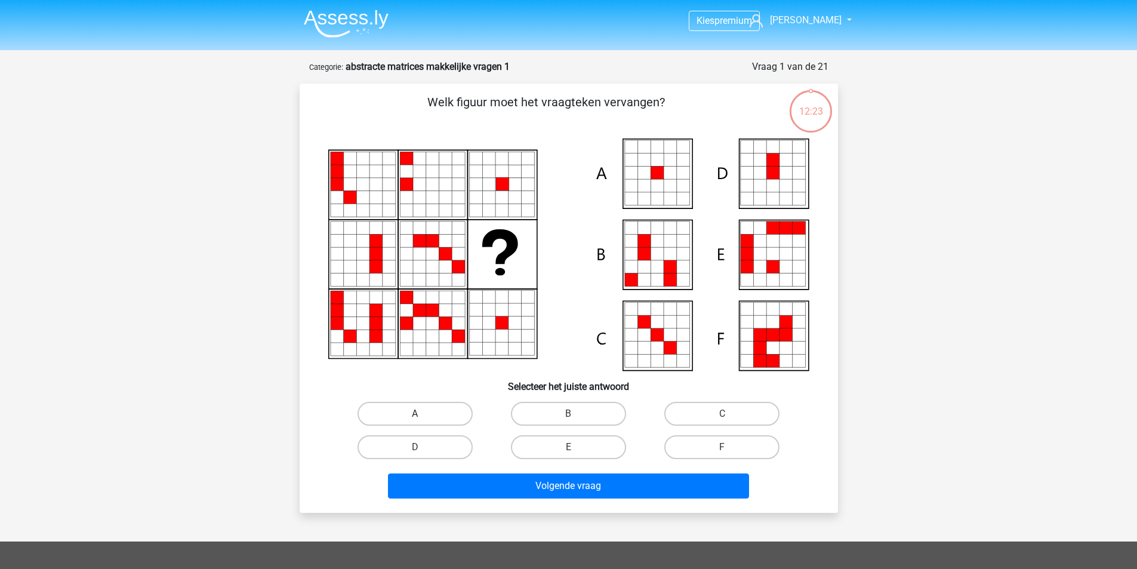
click at [419, 405] on label "A" at bounding box center [415, 414] width 115 height 24
click at [419, 414] on input "A" at bounding box center [419, 418] width 8 height 8
radio input "true"
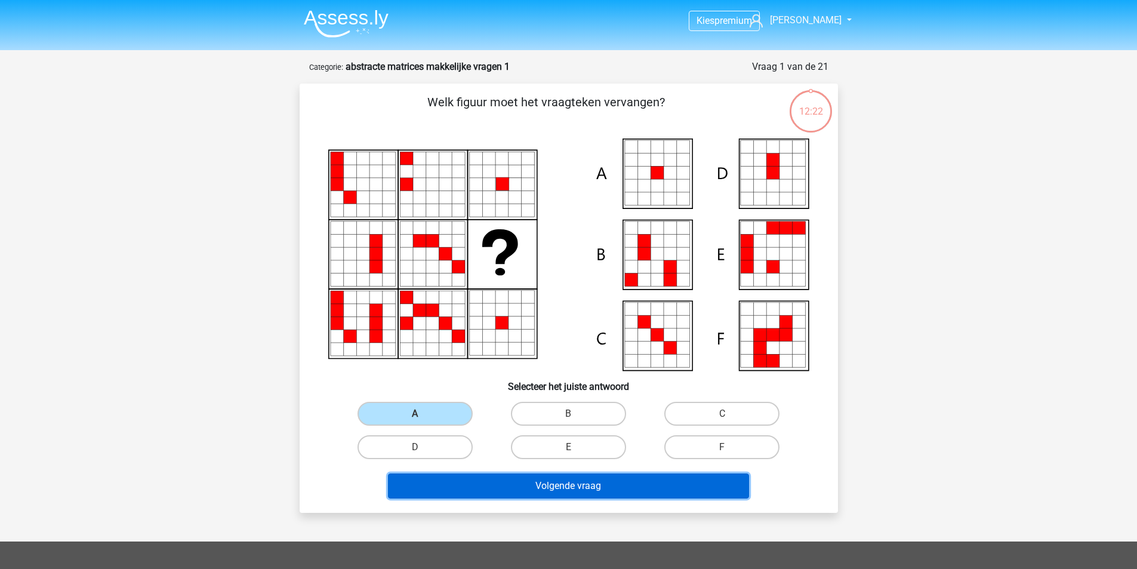
click at [601, 496] on button "Volgende vraag" at bounding box center [568, 485] width 361 height 25
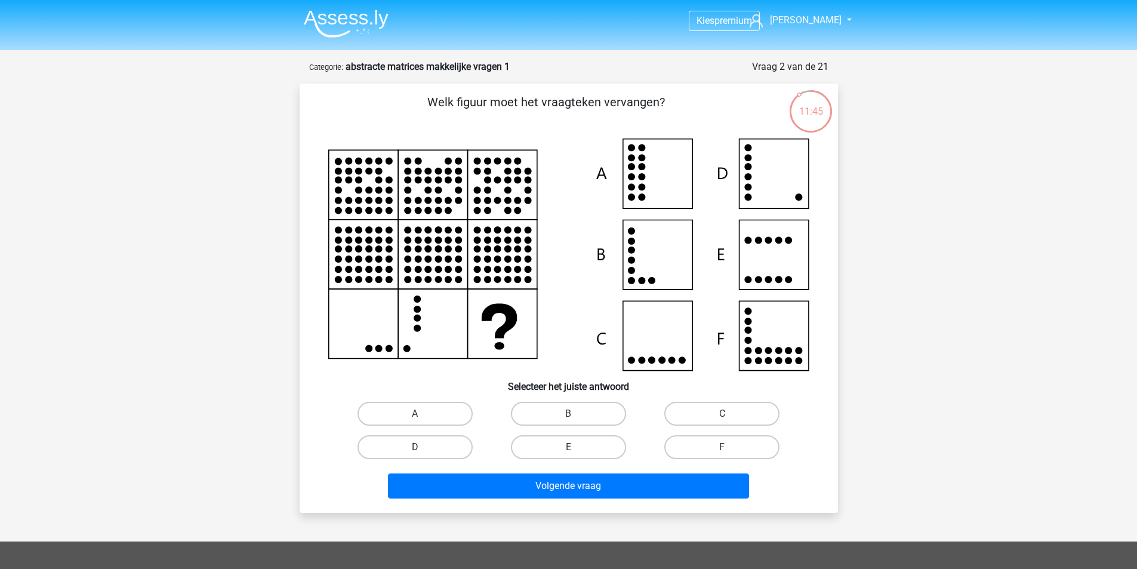
click at [439, 448] on label "D" at bounding box center [415, 447] width 115 height 24
click at [423, 448] on input "D" at bounding box center [419, 451] width 8 height 8
radio input "true"
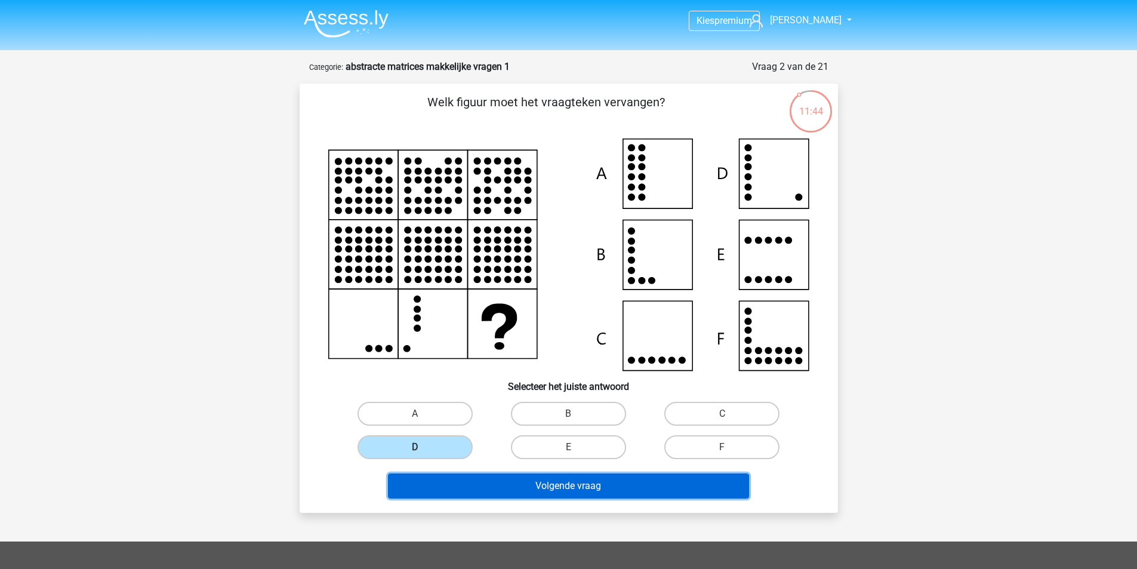
click at [589, 490] on button "Volgende vraag" at bounding box center [568, 485] width 361 height 25
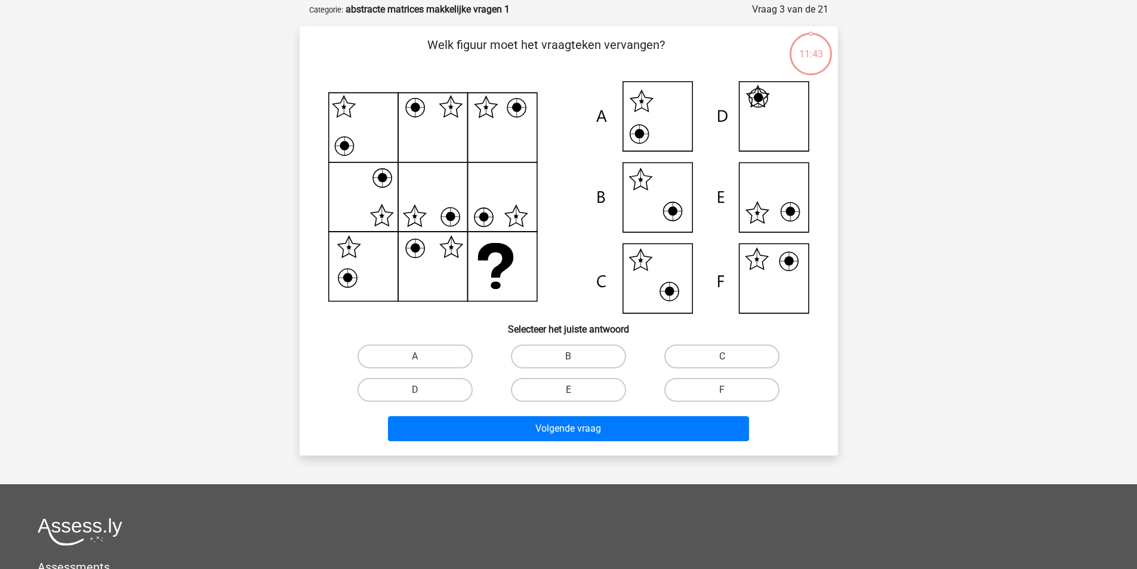
scroll to position [60, 0]
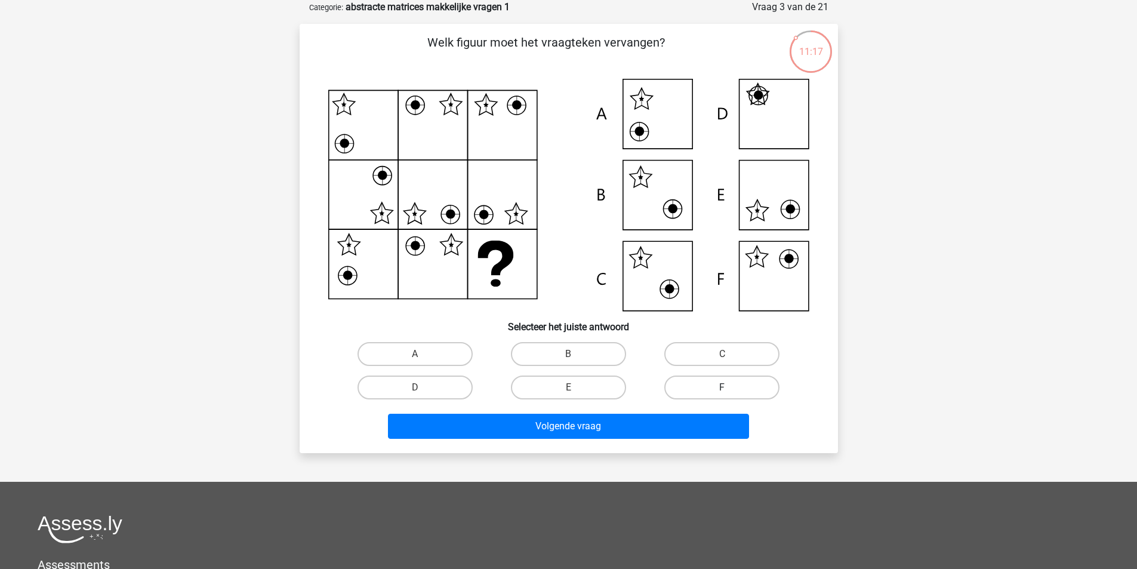
click at [742, 386] on label "F" at bounding box center [722, 388] width 115 height 24
click at [730, 388] on input "F" at bounding box center [726, 392] width 8 height 8
radio input "true"
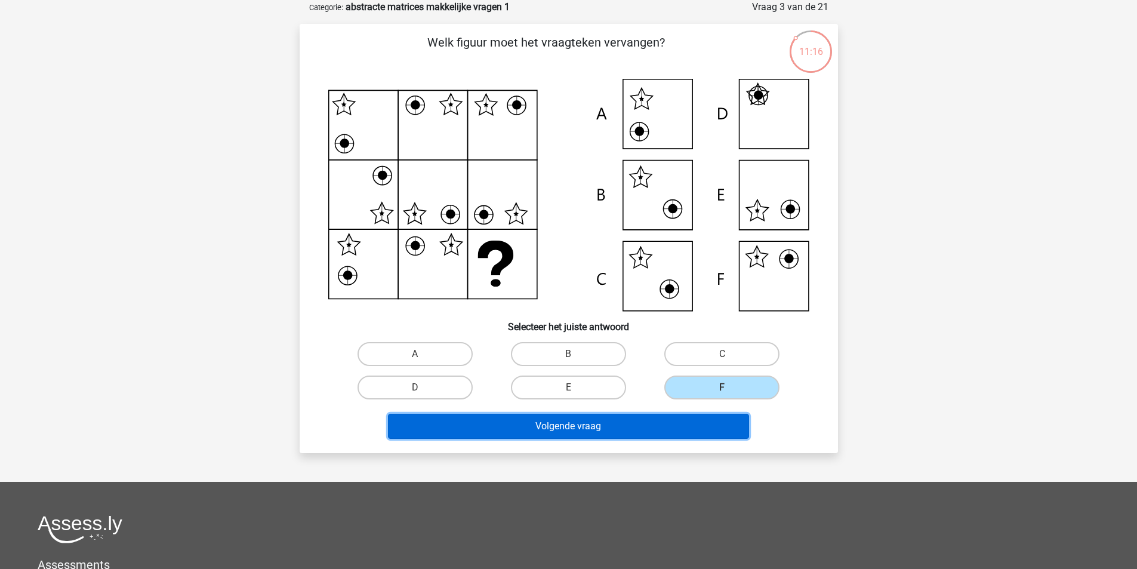
click at [632, 428] on button "Volgende vraag" at bounding box center [568, 426] width 361 height 25
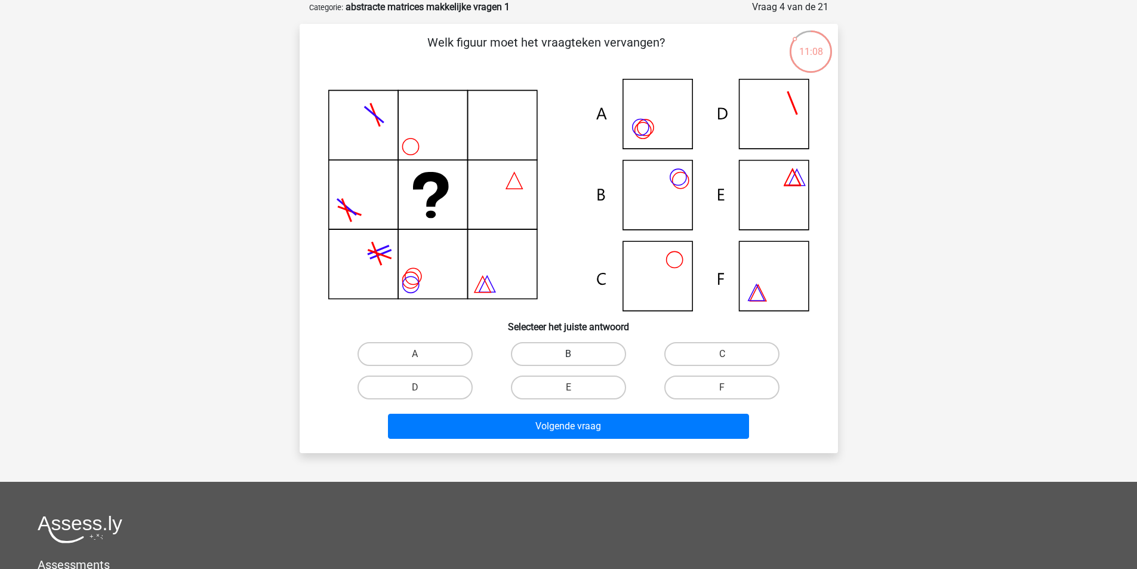
click at [575, 350] on label "B" at bounding box center [568, 354] width 115 height 24
click at [575, 354] on input "B" at bounding box center [572, 358] width 8 height 8
radio input "true"
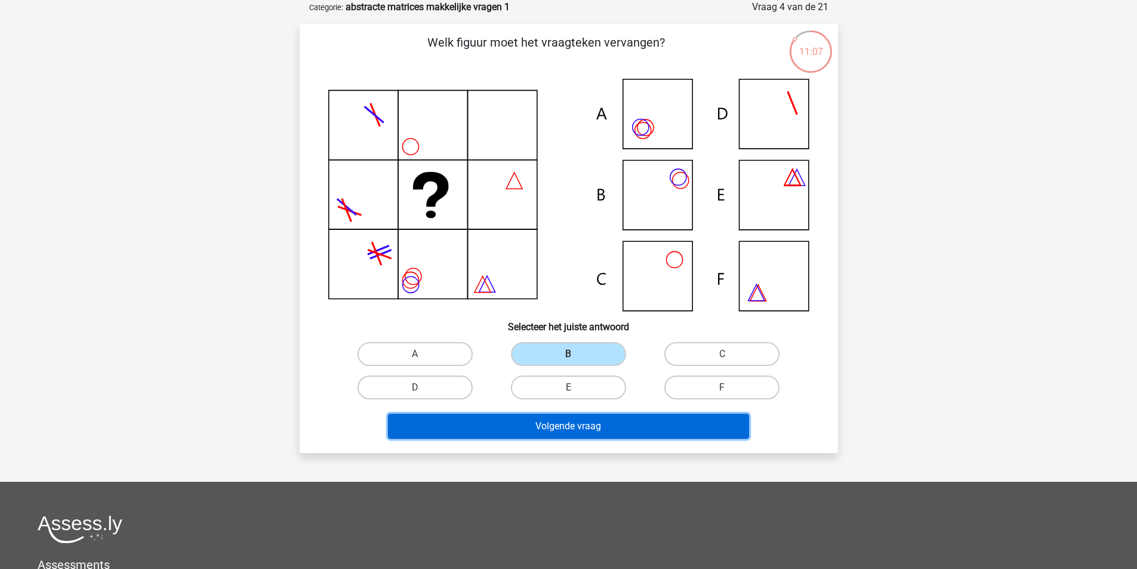
click at [592, 430] on button "Volgende vraag" at bounding box center [568, 426] width 361 height 25
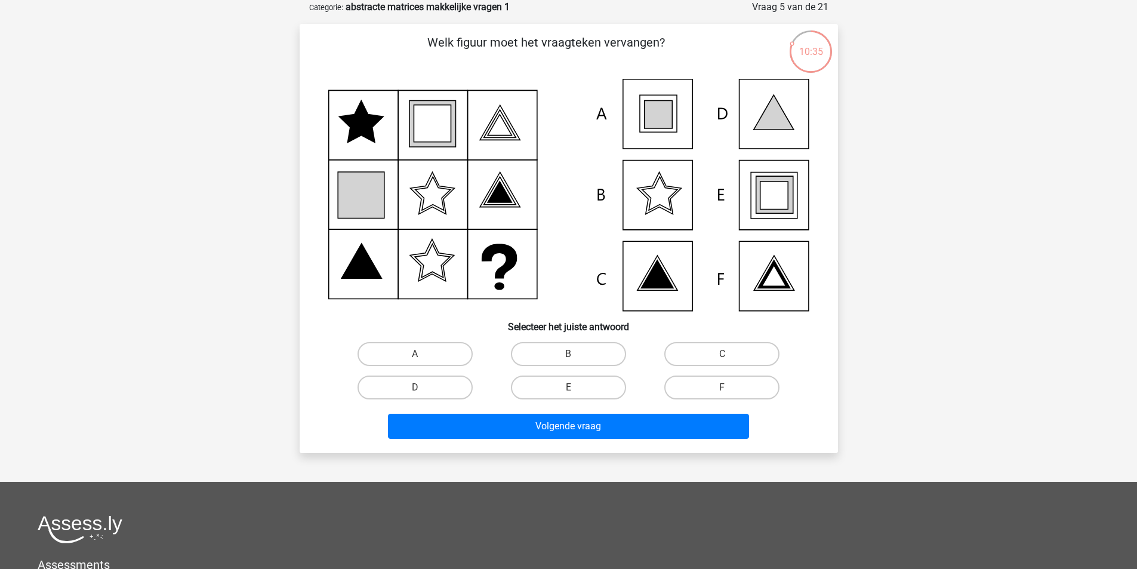
click at [570, 389] on input "E" at bounding box center [572, 392] width 8 height 8
radio input "true"
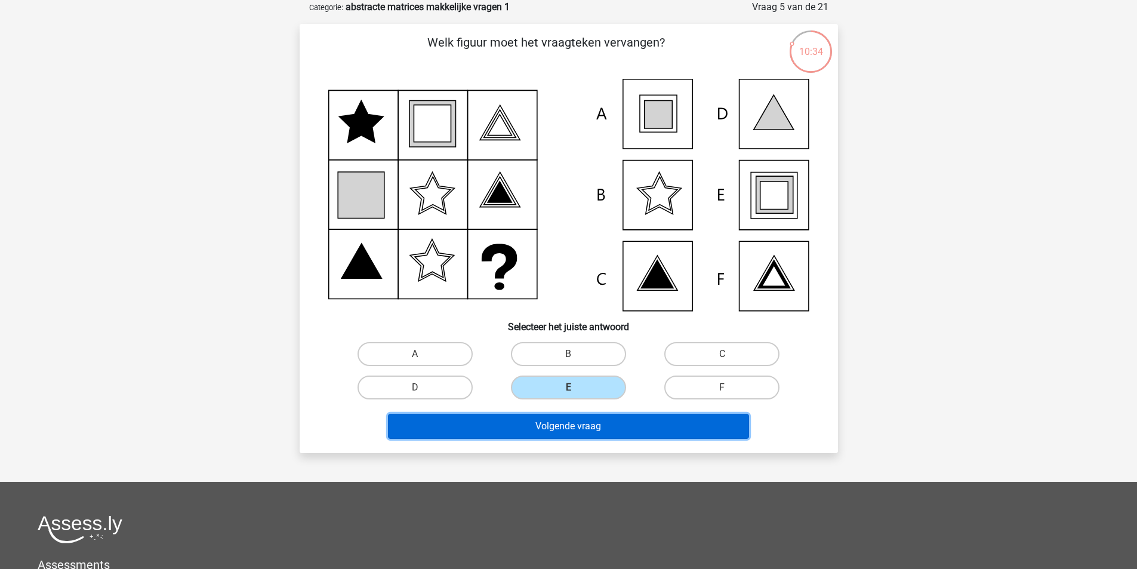
click at [587, 425] on button "Volgende vraag" at bounding box center [568, 426] width 361 height 25
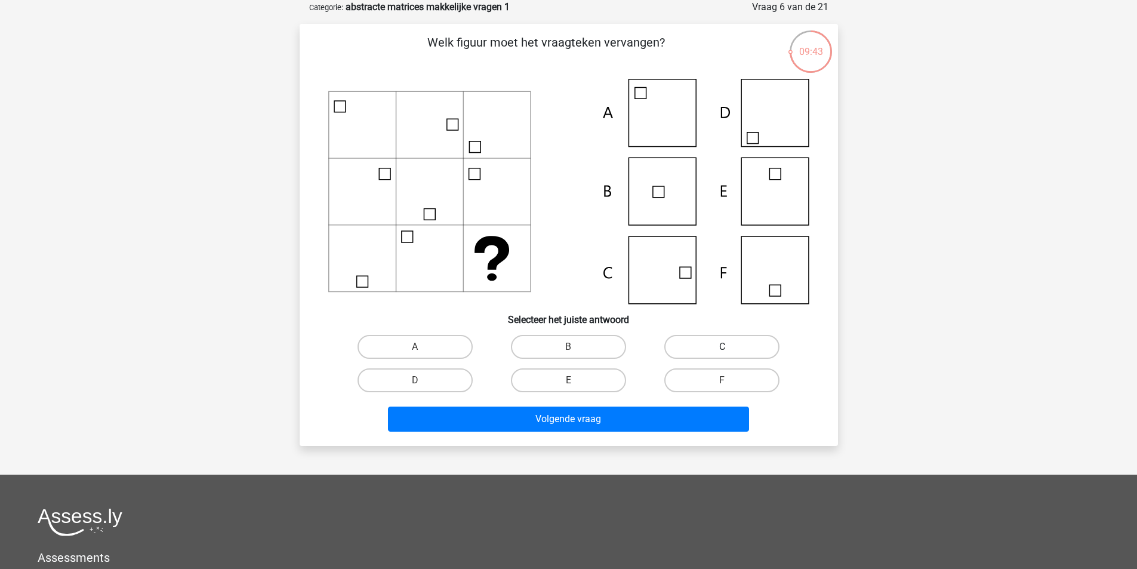
click at [723, 341] on label "C" at bounding box center [722, 347] width 115 height 24
click at [723, 347] on input "C" at bounding box center [726, 351] width 8 height 8
radio input "true"
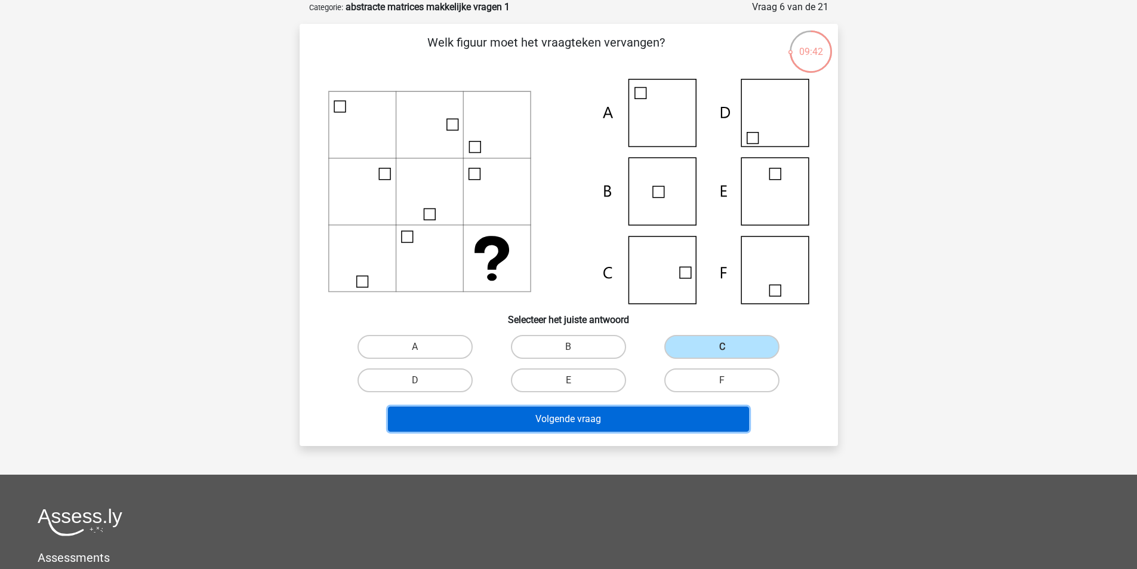
click at [611, 417] on button "Volgende vraag" at bounding box center [568, 419] width 361 height 25
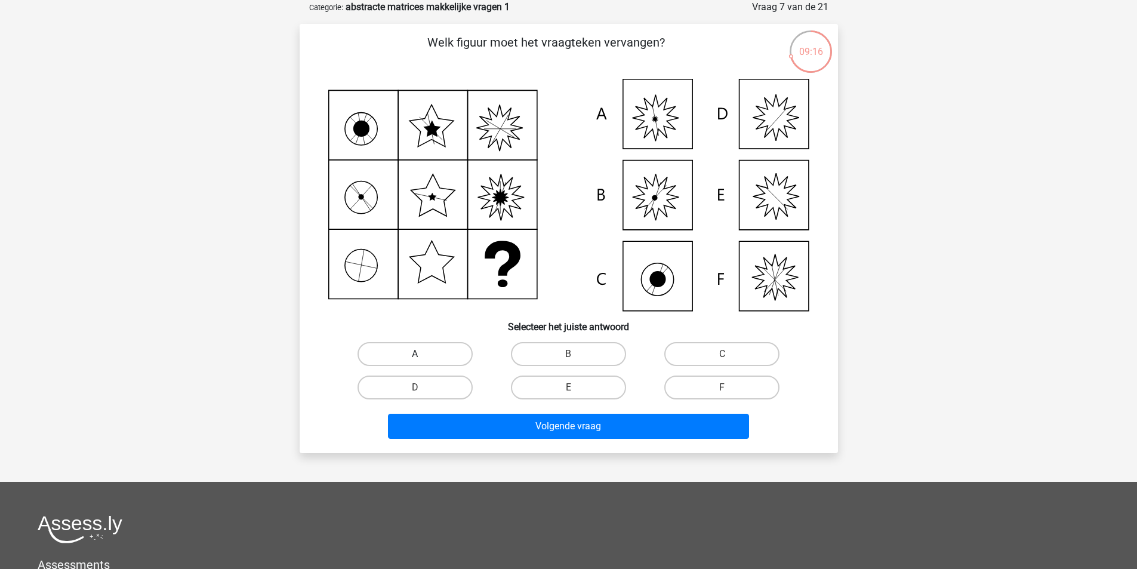
click at [426, 354] on label "A" at bounding box center [415, 354] width 115 height 24
click at [423, 354] on input "A" at bounding box center [419, 358] width 8 height 8
radio input "true"
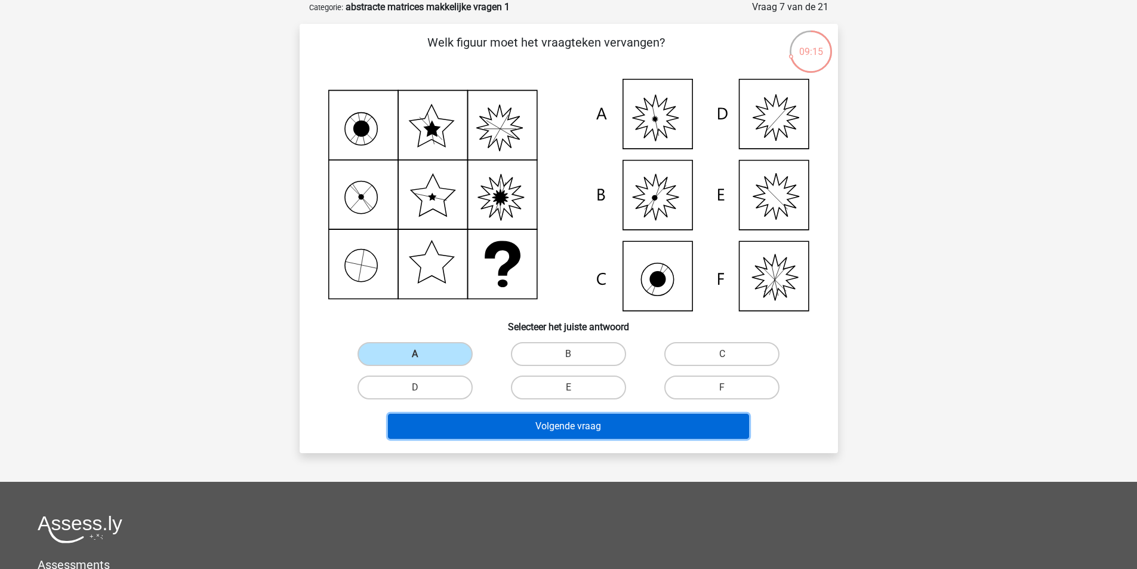
click at [554, 431] on button "Volgende vraag" at bounding box center [568, 426] width 361 height 25
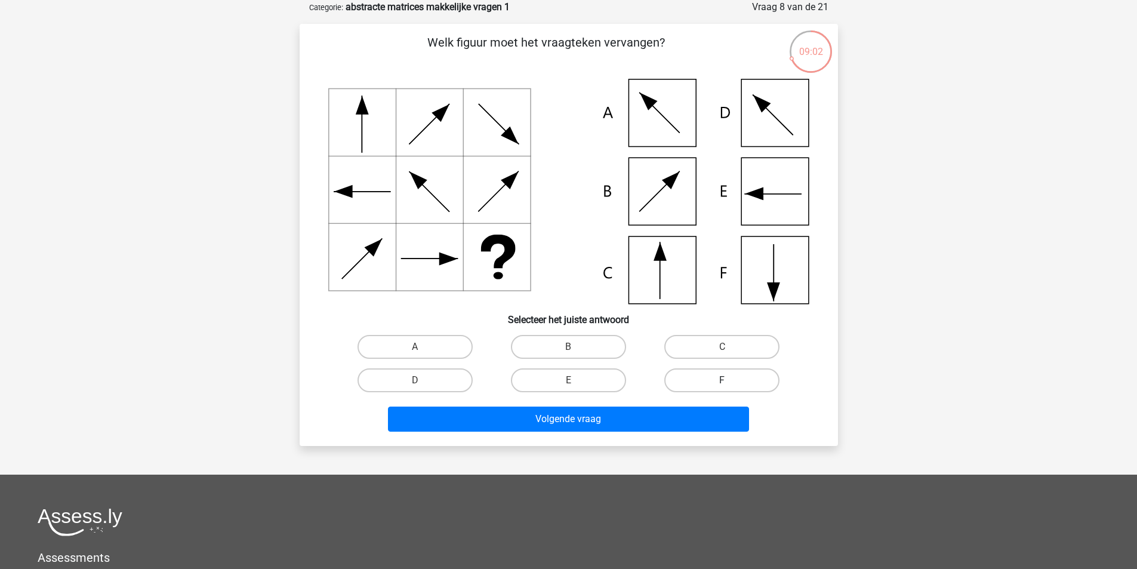
click at [722, 371] on label "F" at bounding box center [722, 380] width 115 height 24
click at [722, 380] on input "F" at bounding box center [726, 384] width 8 height 8
radio input "true"
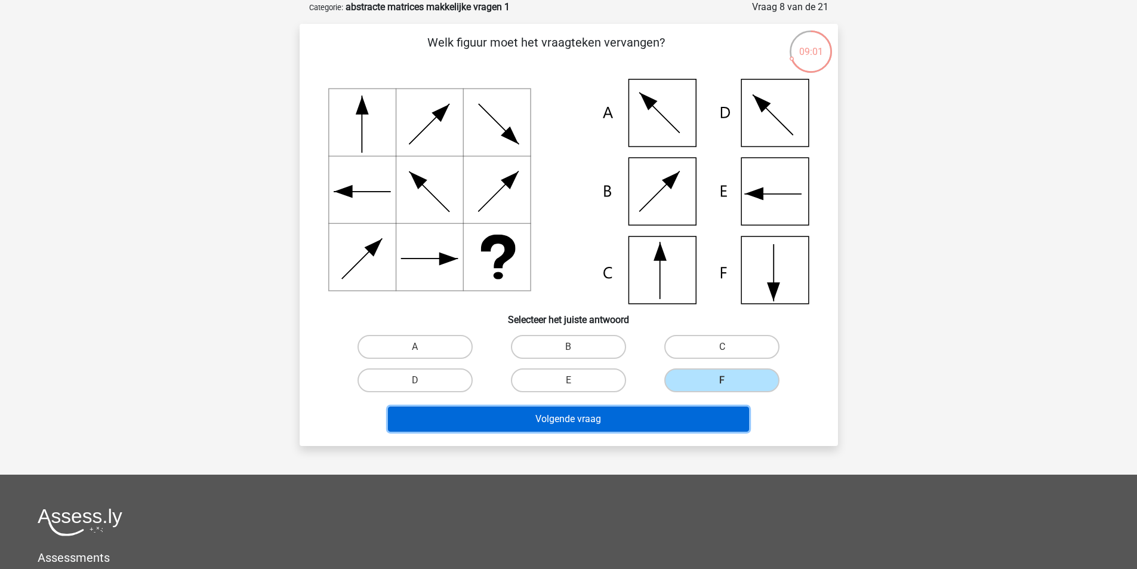
click at [608, 407] on button "Volgende vraag" at bounding box center [568, 419] width 361 height 25
